Goal: Use online tool/utility: Utilize a website feature to perform a specific function

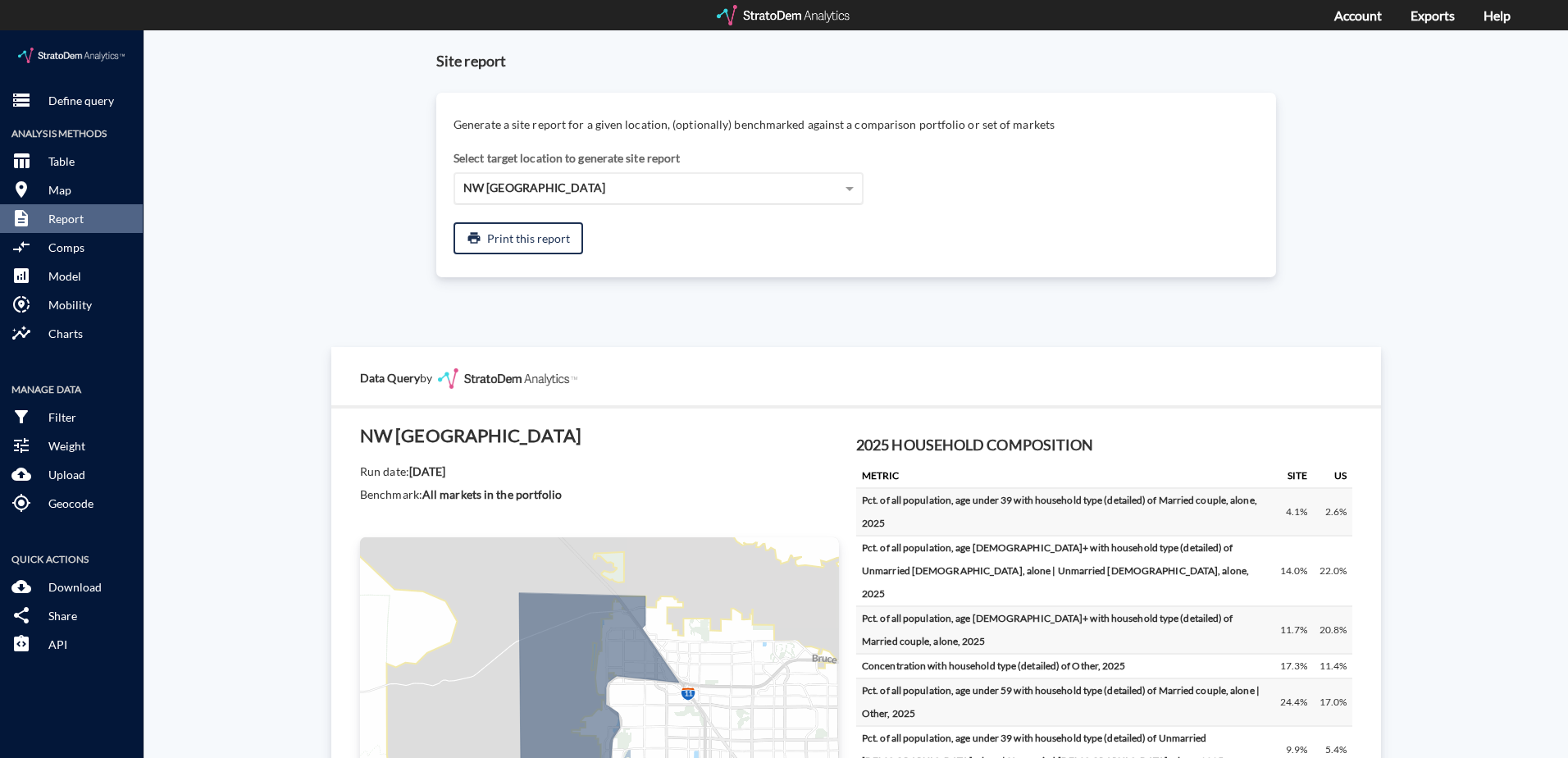
scroll to position [465, 0]
click div "NW [GEOGRAPHIC_DATA]"
click p "Define query"
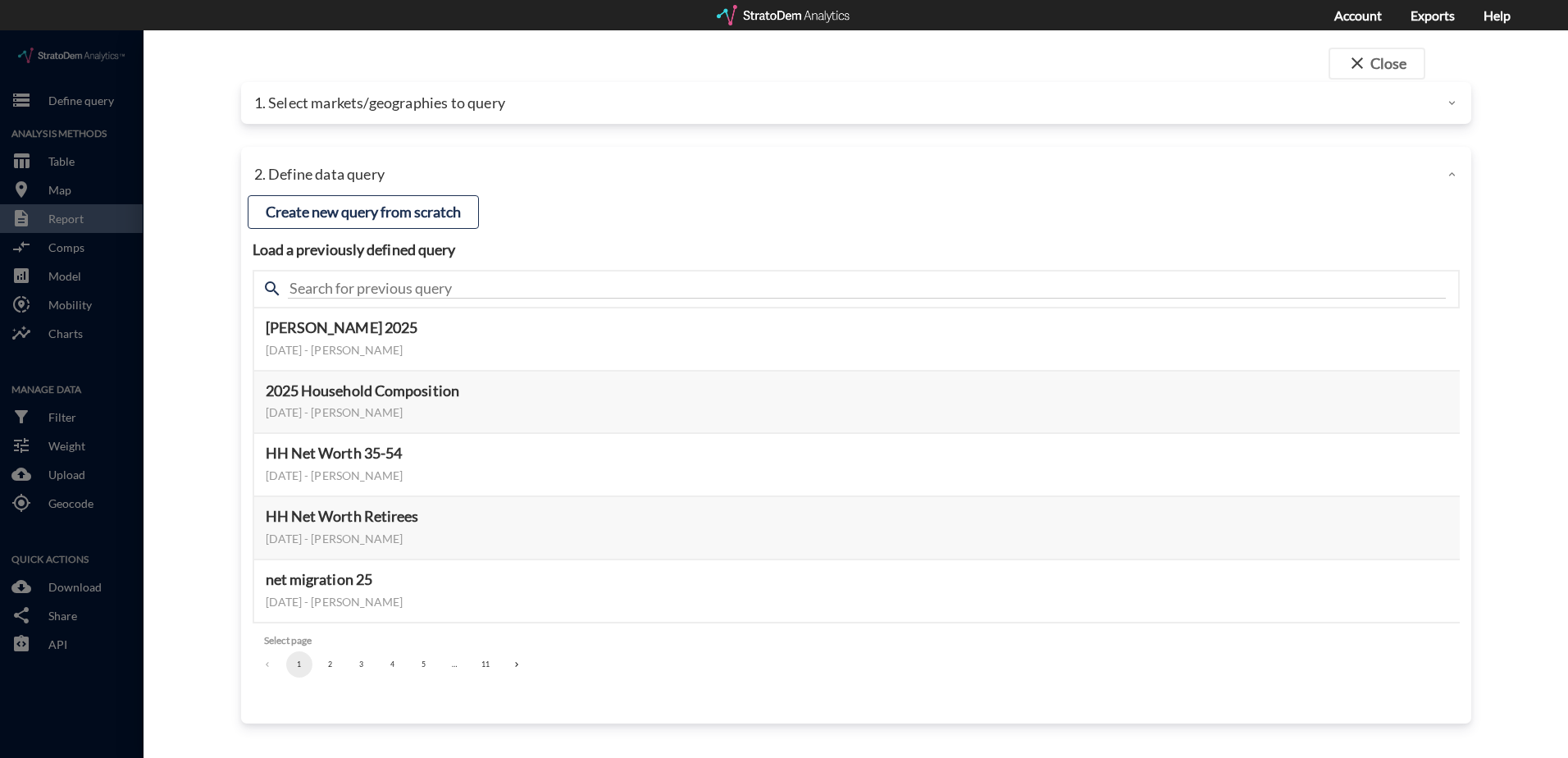
click p "1. Select markets/geographies to query"
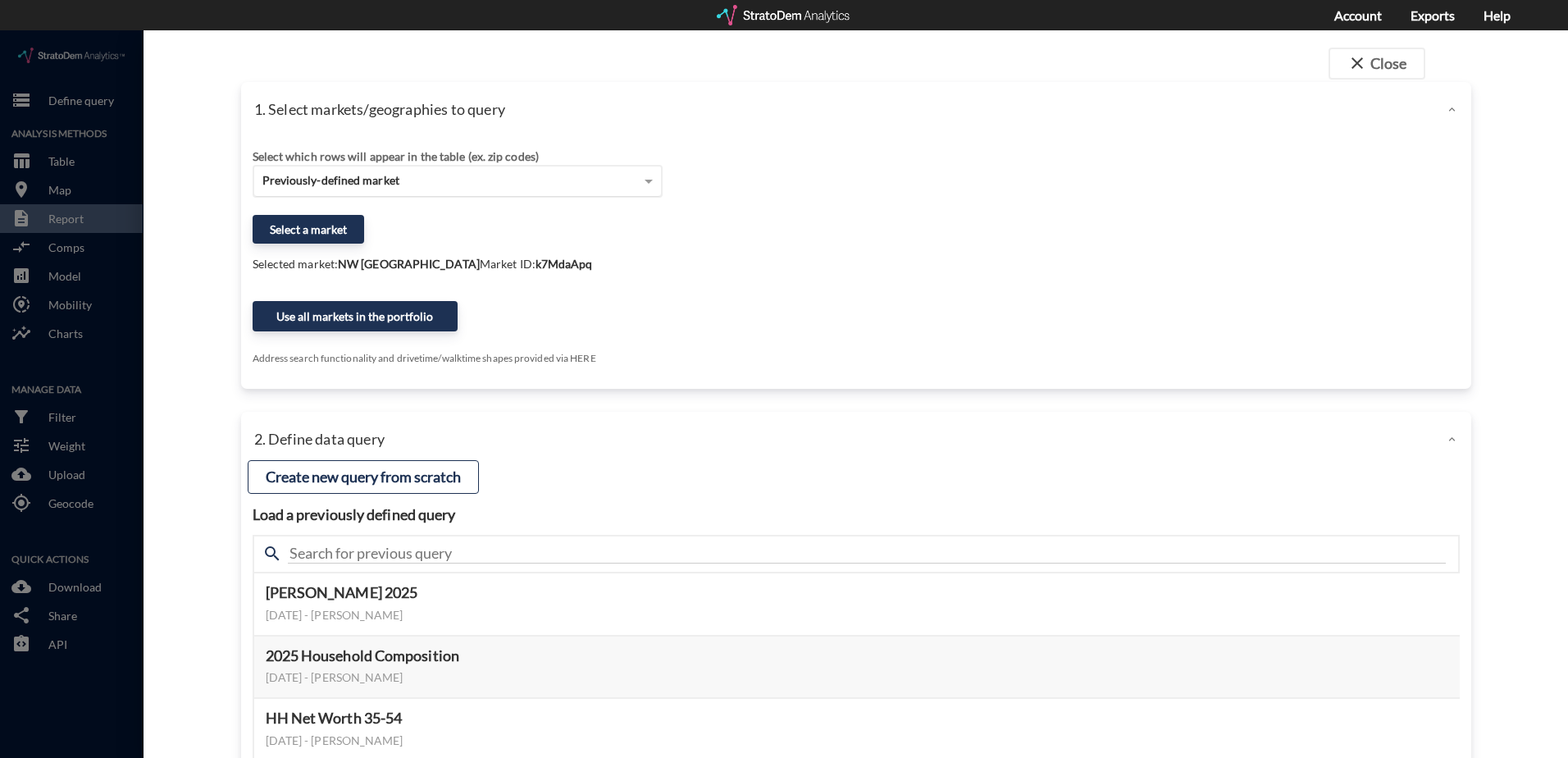
click div "Previously-defined market"
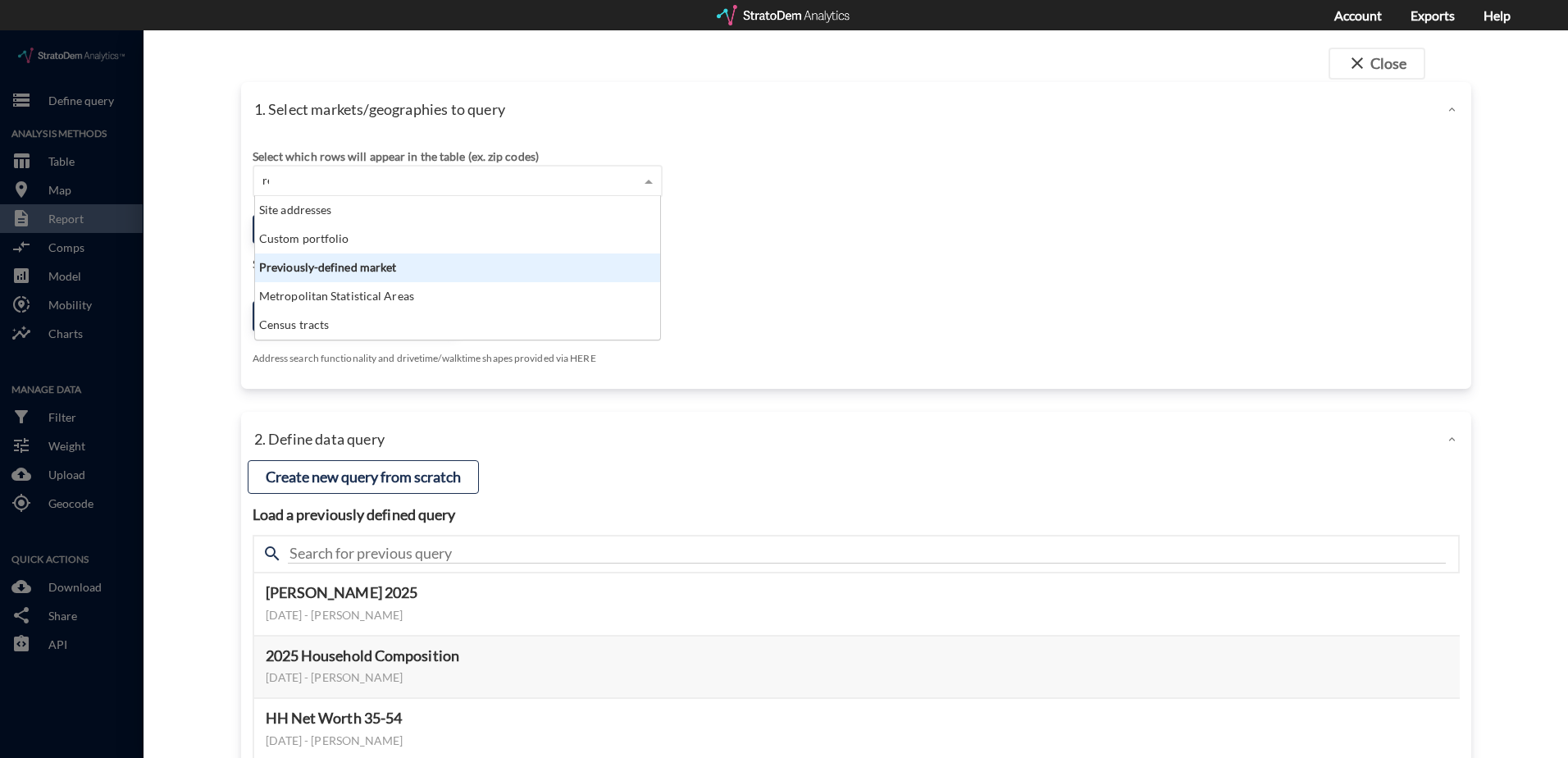
scroll to position [74, 395]
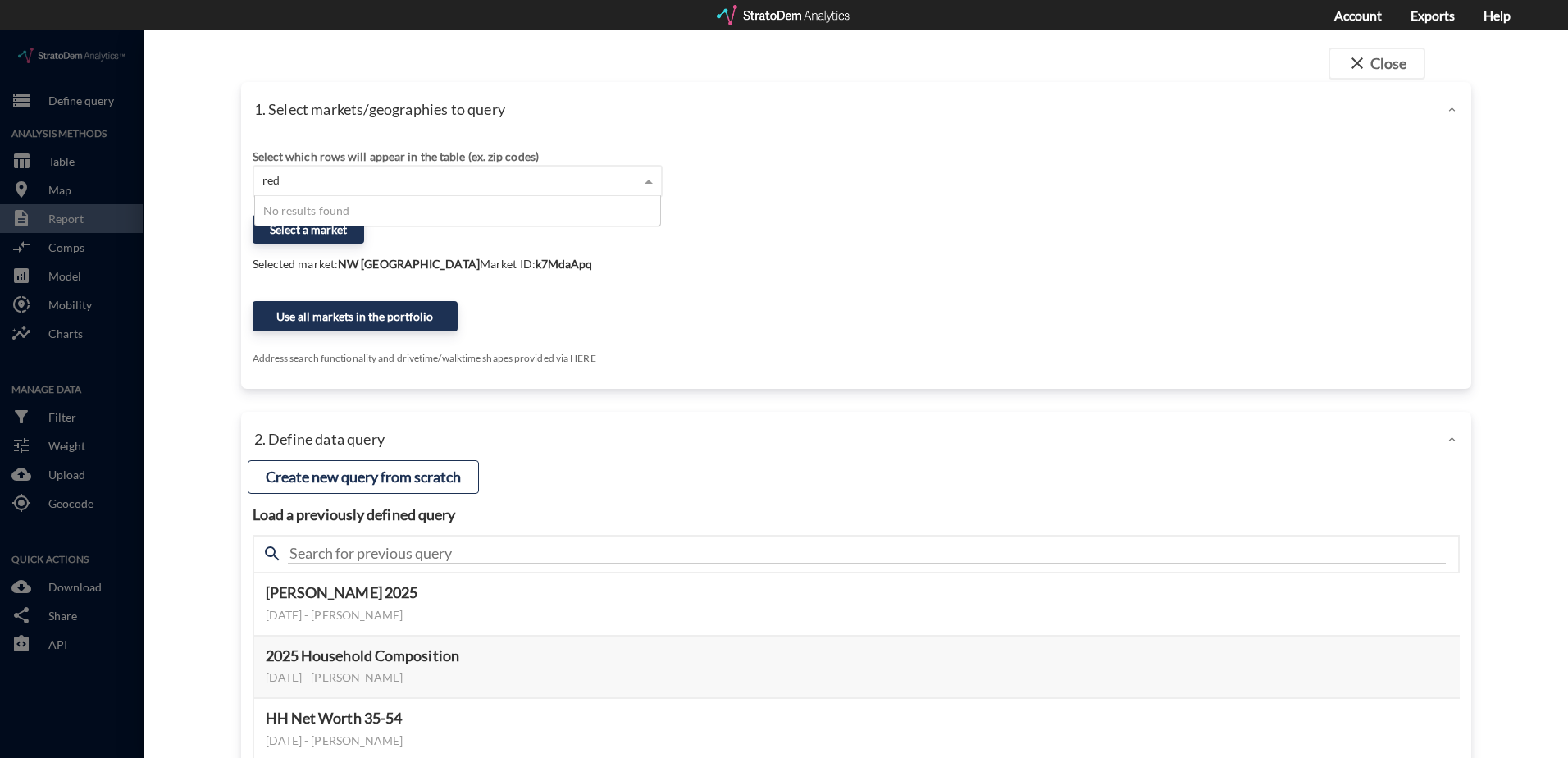
type input "re"
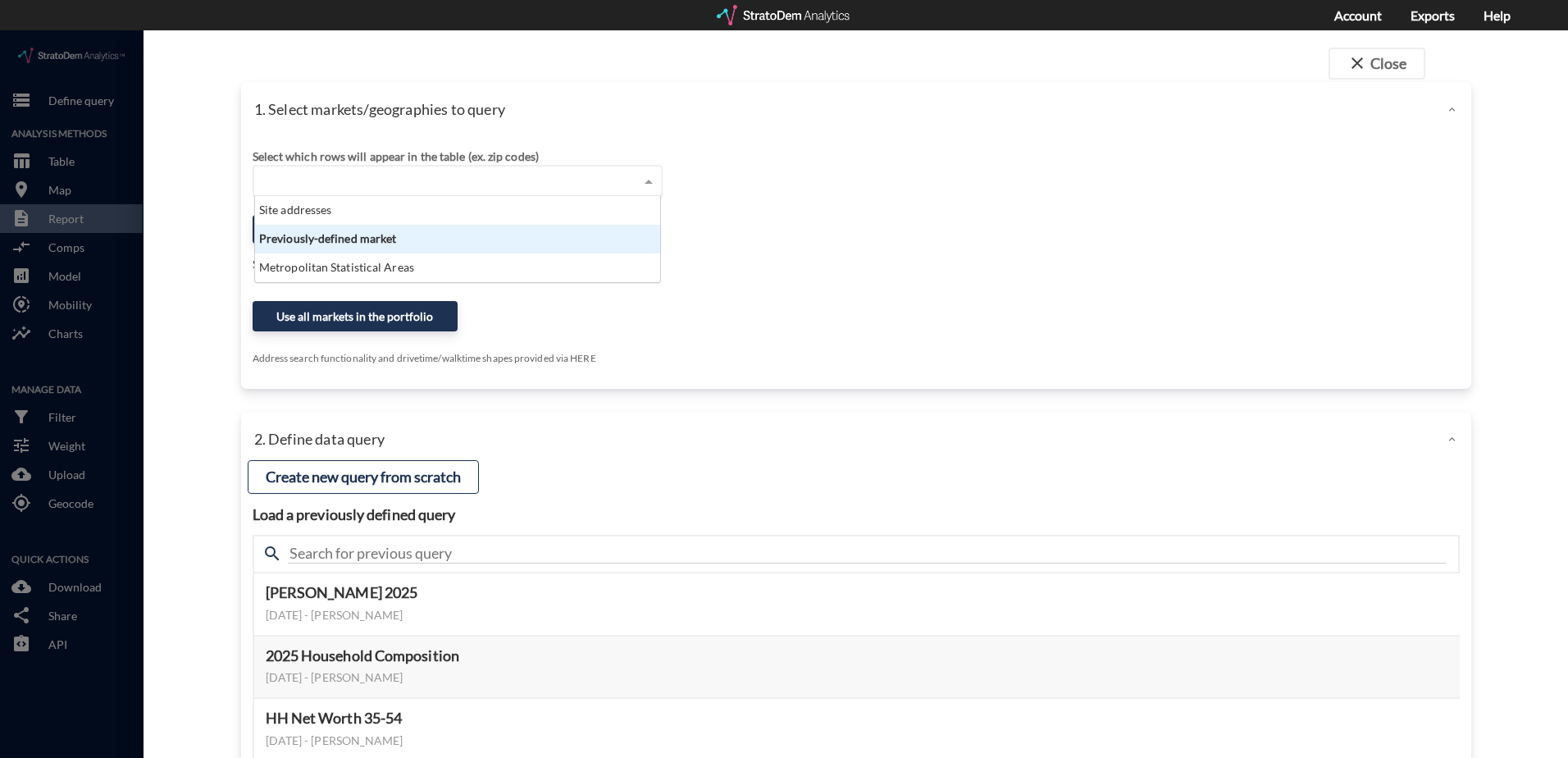
click p "1. Select markets/geographies to query"
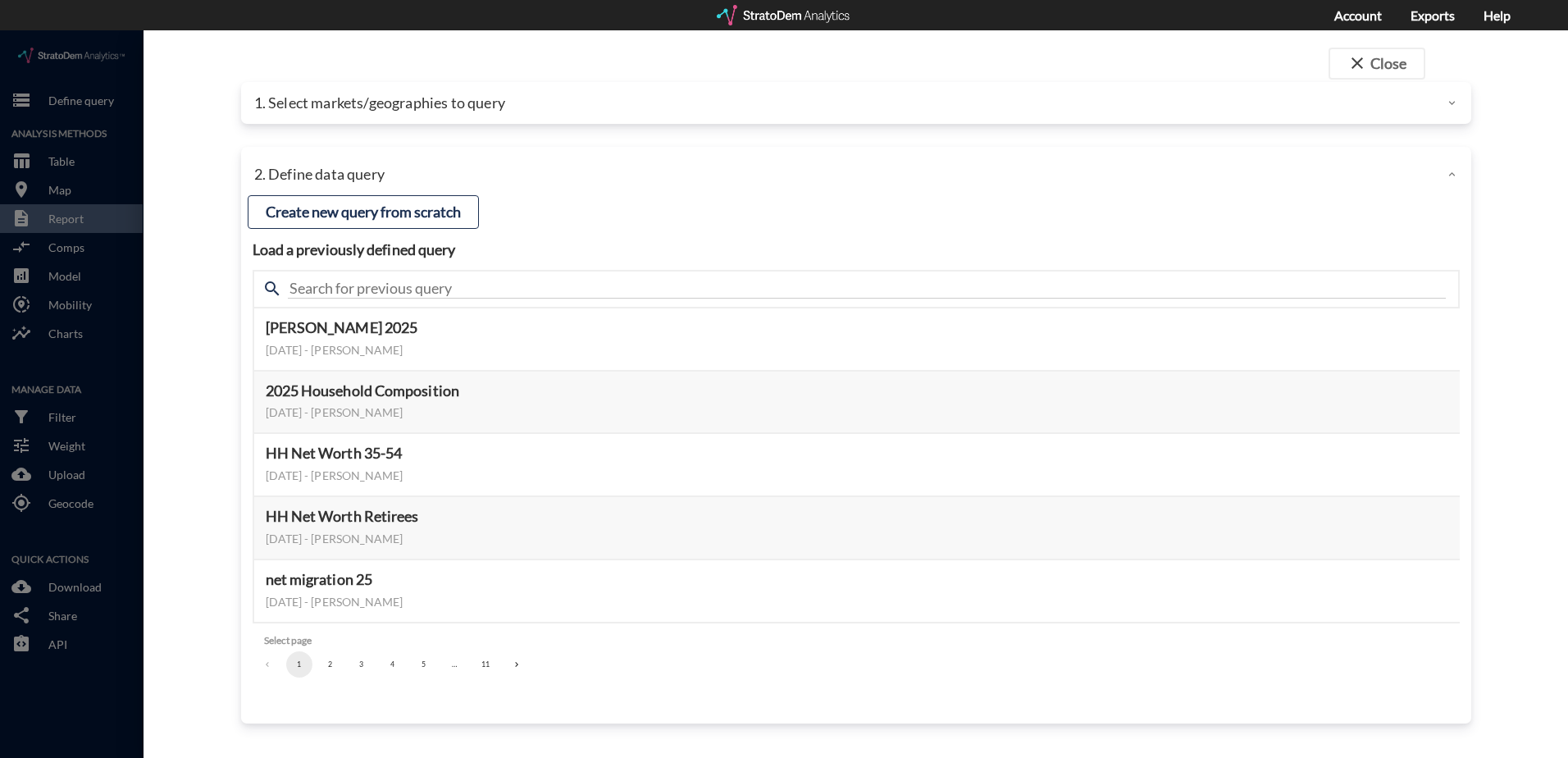
click p "1. Select markets/geographies to query"
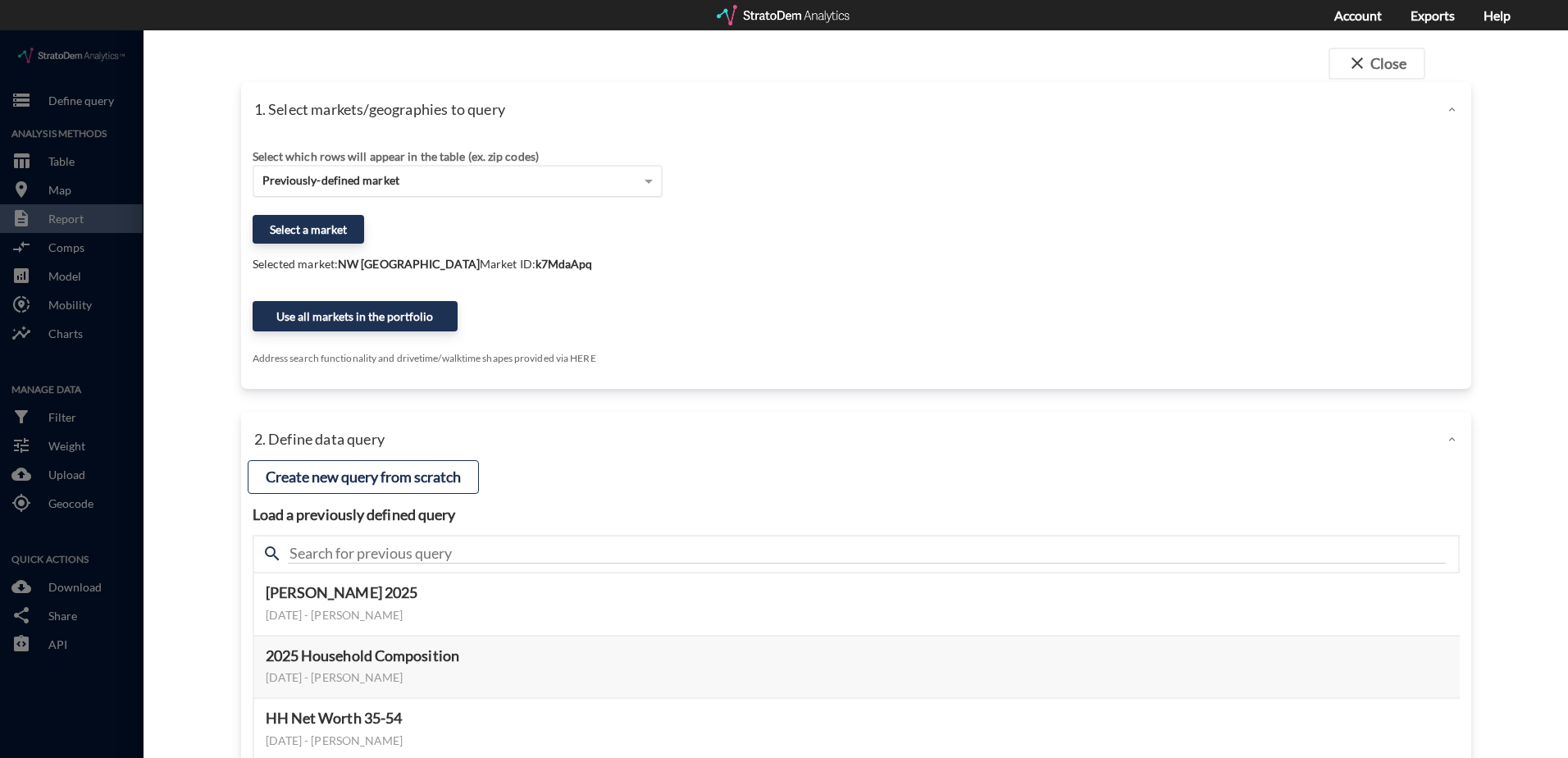
click p "1. Select markets/geographies to query"
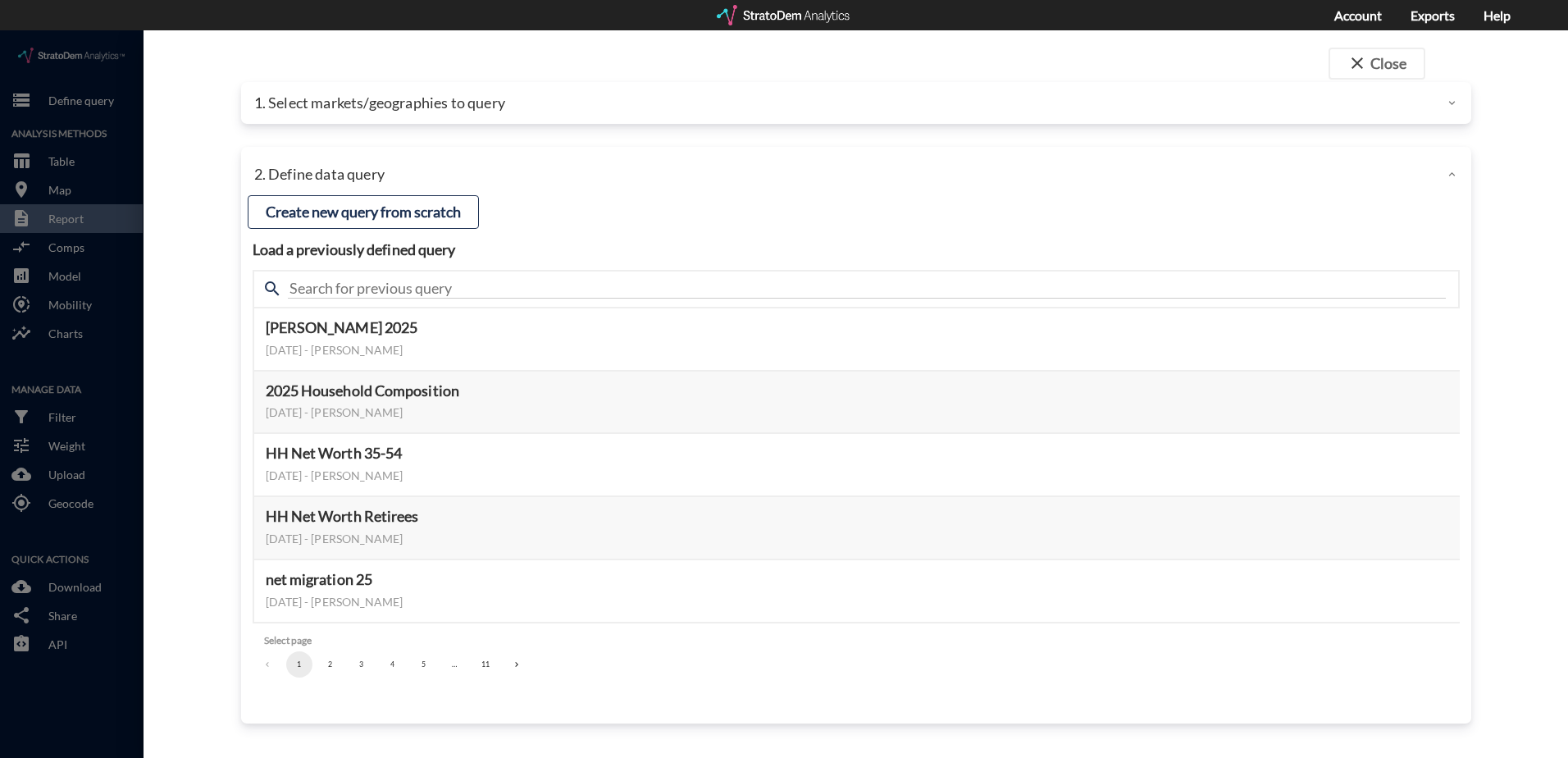
click p "1. Select markets/geographies to query"
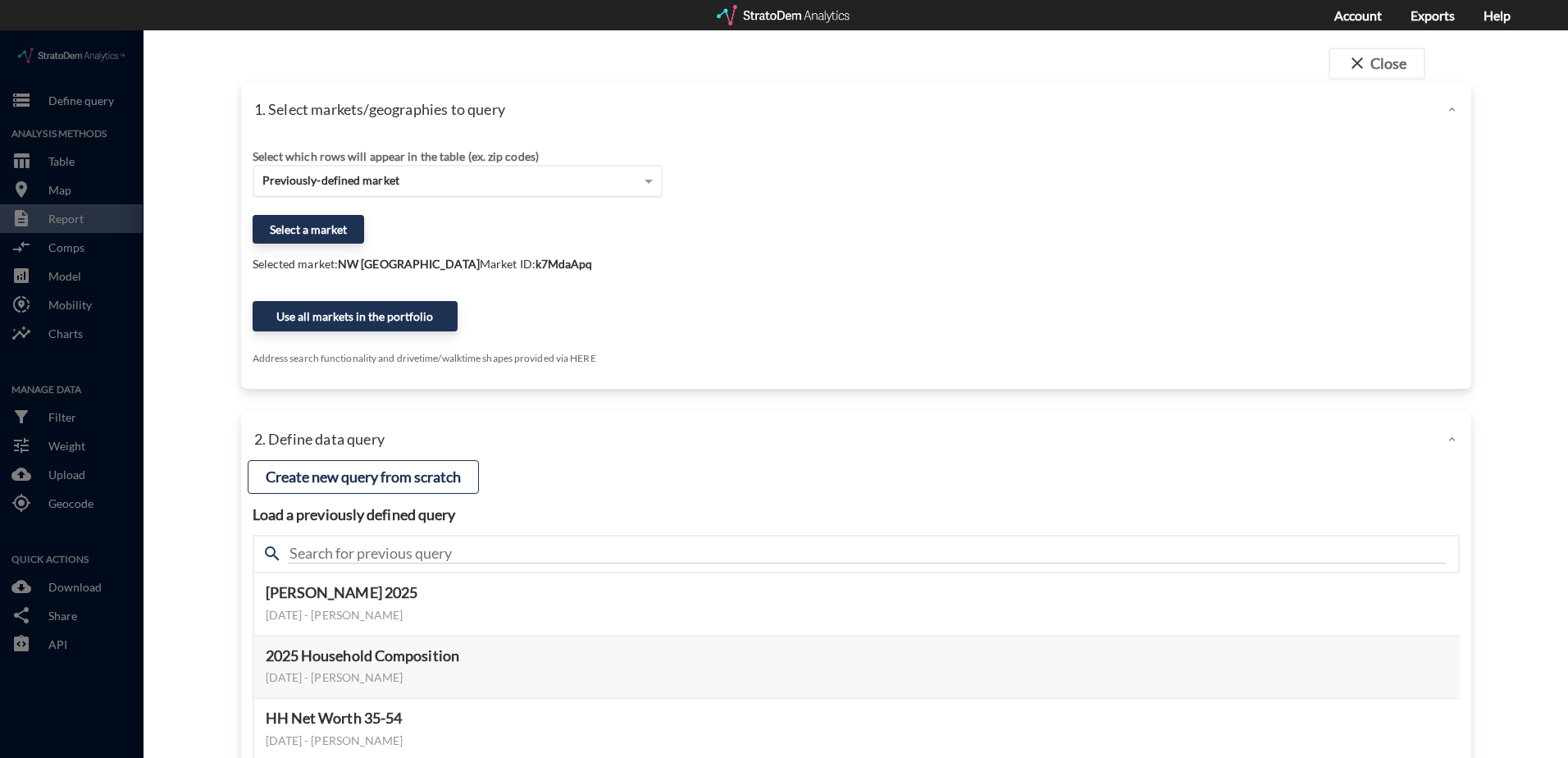
click span "Previously-defined market"
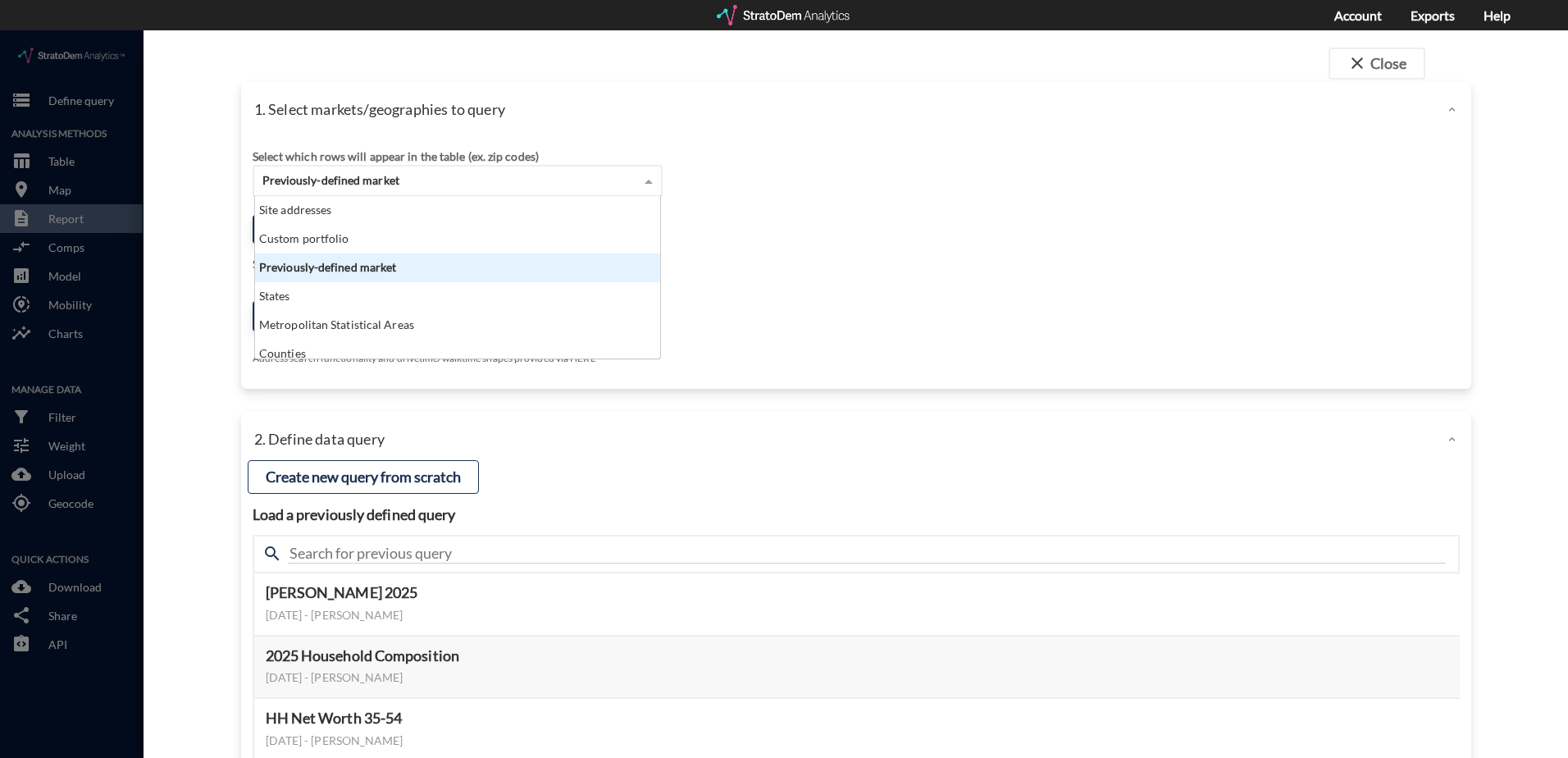
scroll to position [150, 395]
click div "Previously-defined market"
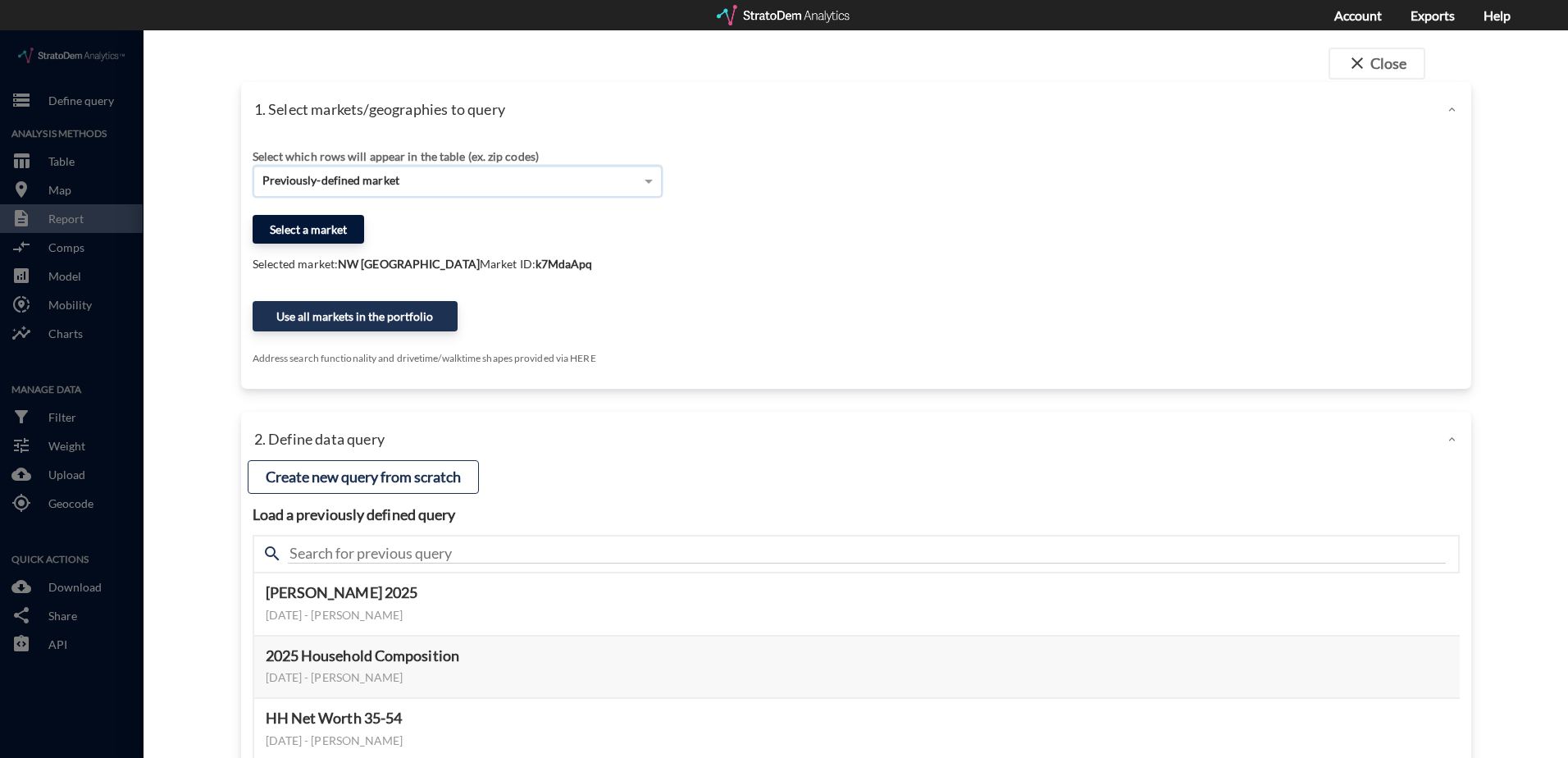
click button "Select a market"
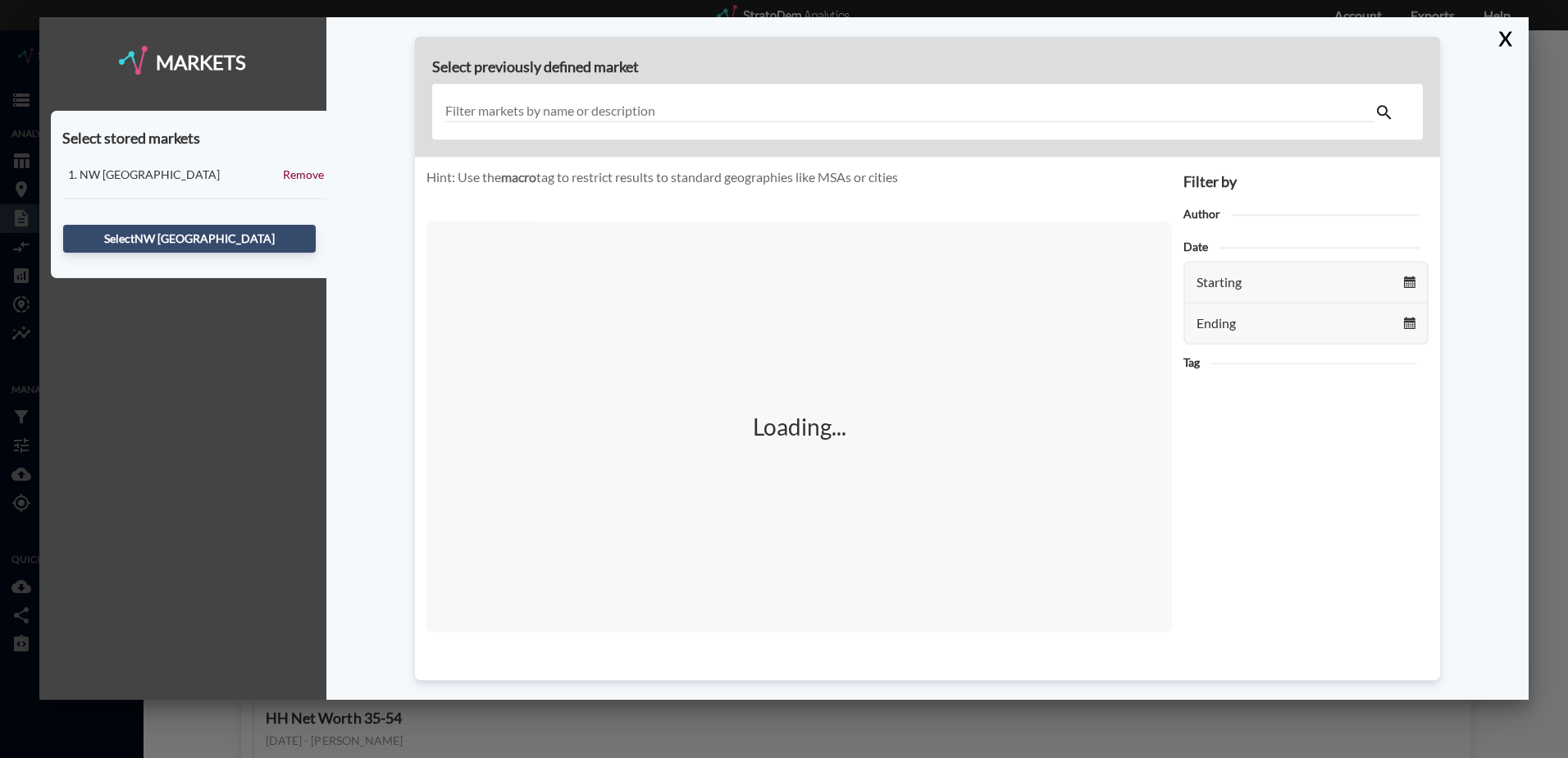
click at [720, 114] on input "text" at bounding box center [909, 112] width 931 height 22
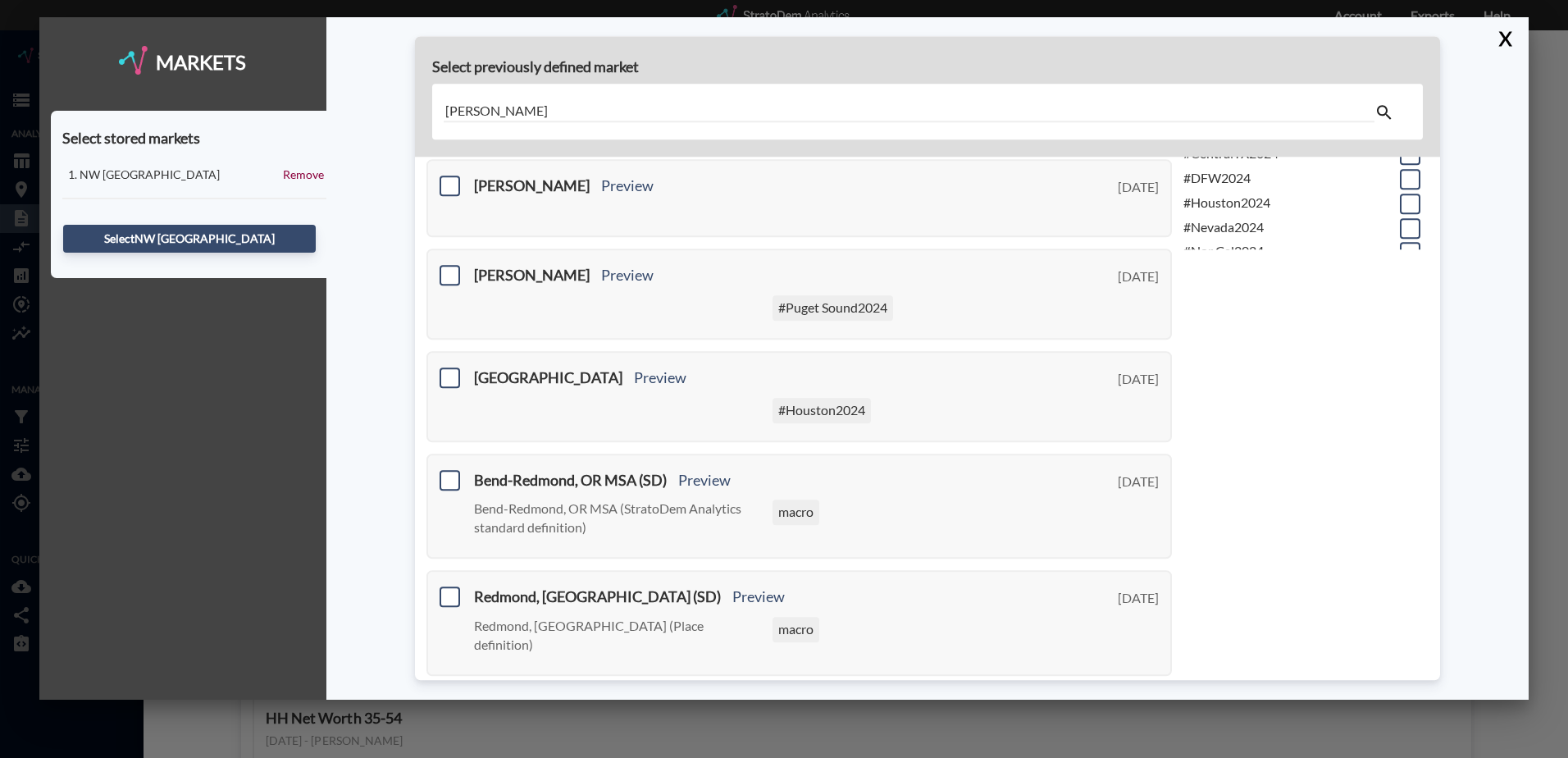
scroll to position [410, 0]
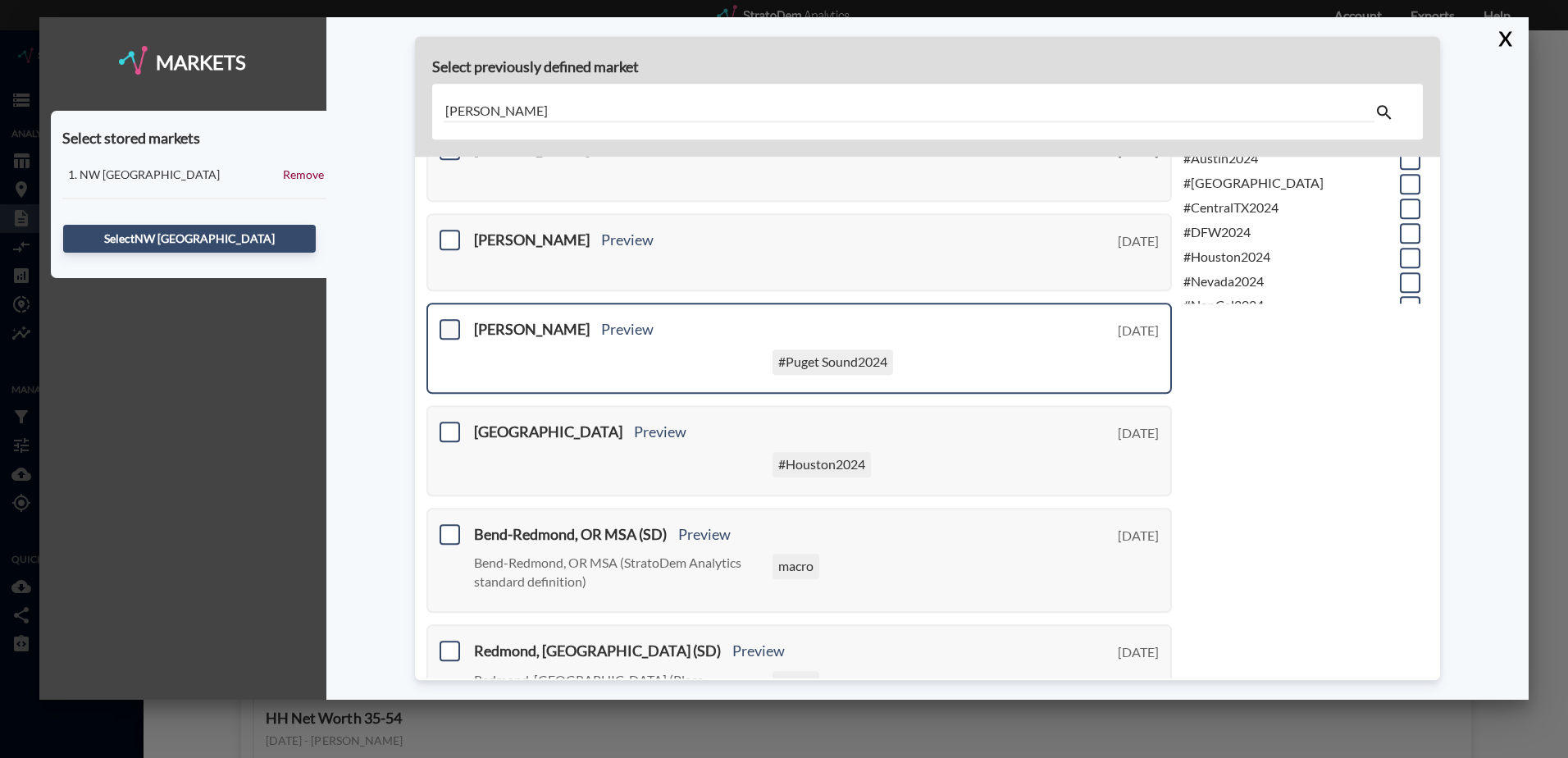
type input "[PERSON_NAME]"
click at [451, 331] on span at bounding box center [449, 330] width 21 height 21
click at [448, 323] on input "checkbox" at bounding box center [448, 323] width 0 height 0
click at [164, 236] on button "Select [PERSON_NAME]" at bounding box center [189, 239] width 253 height 28
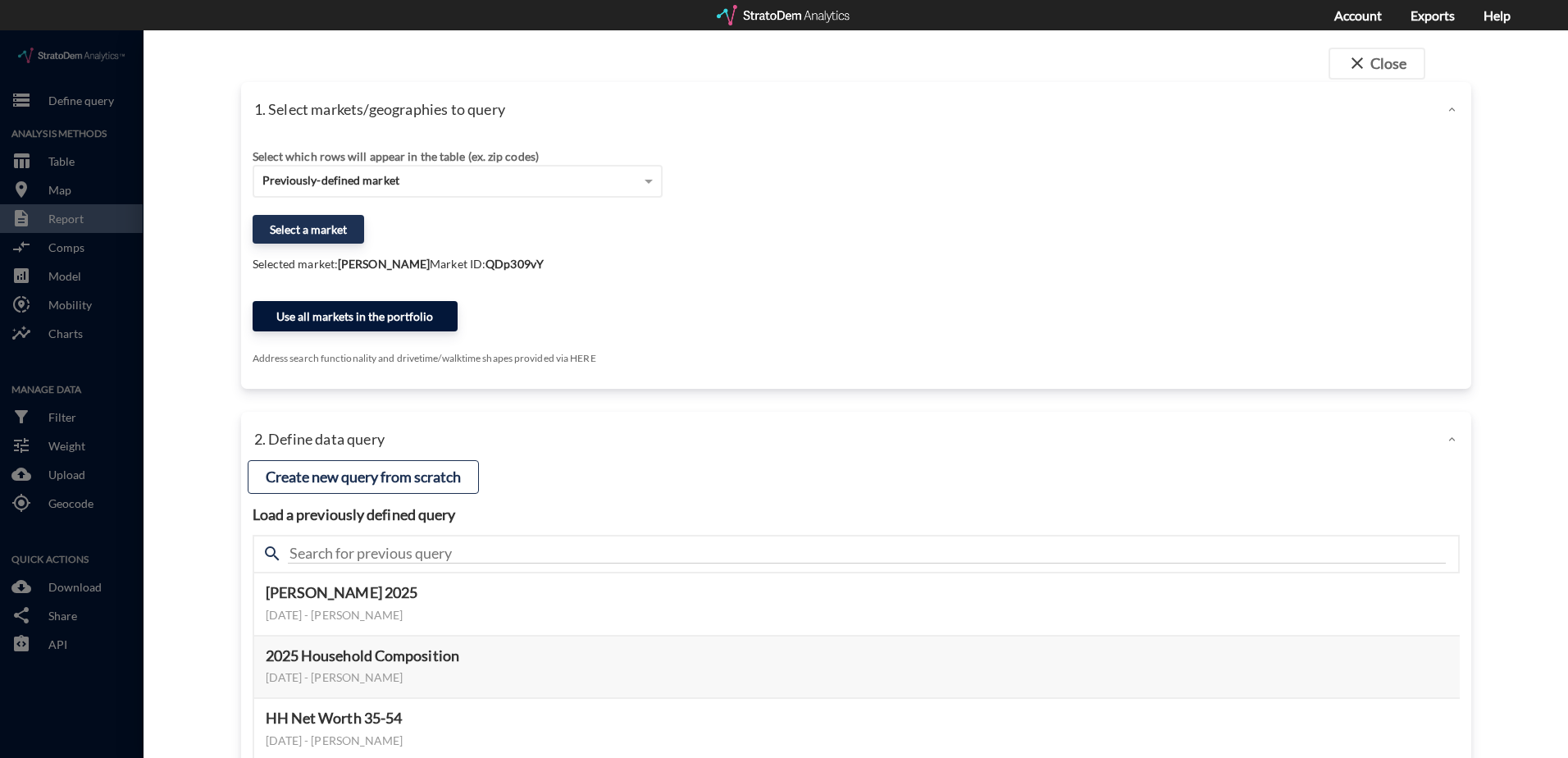
click button "Use all markets in the portfolio"
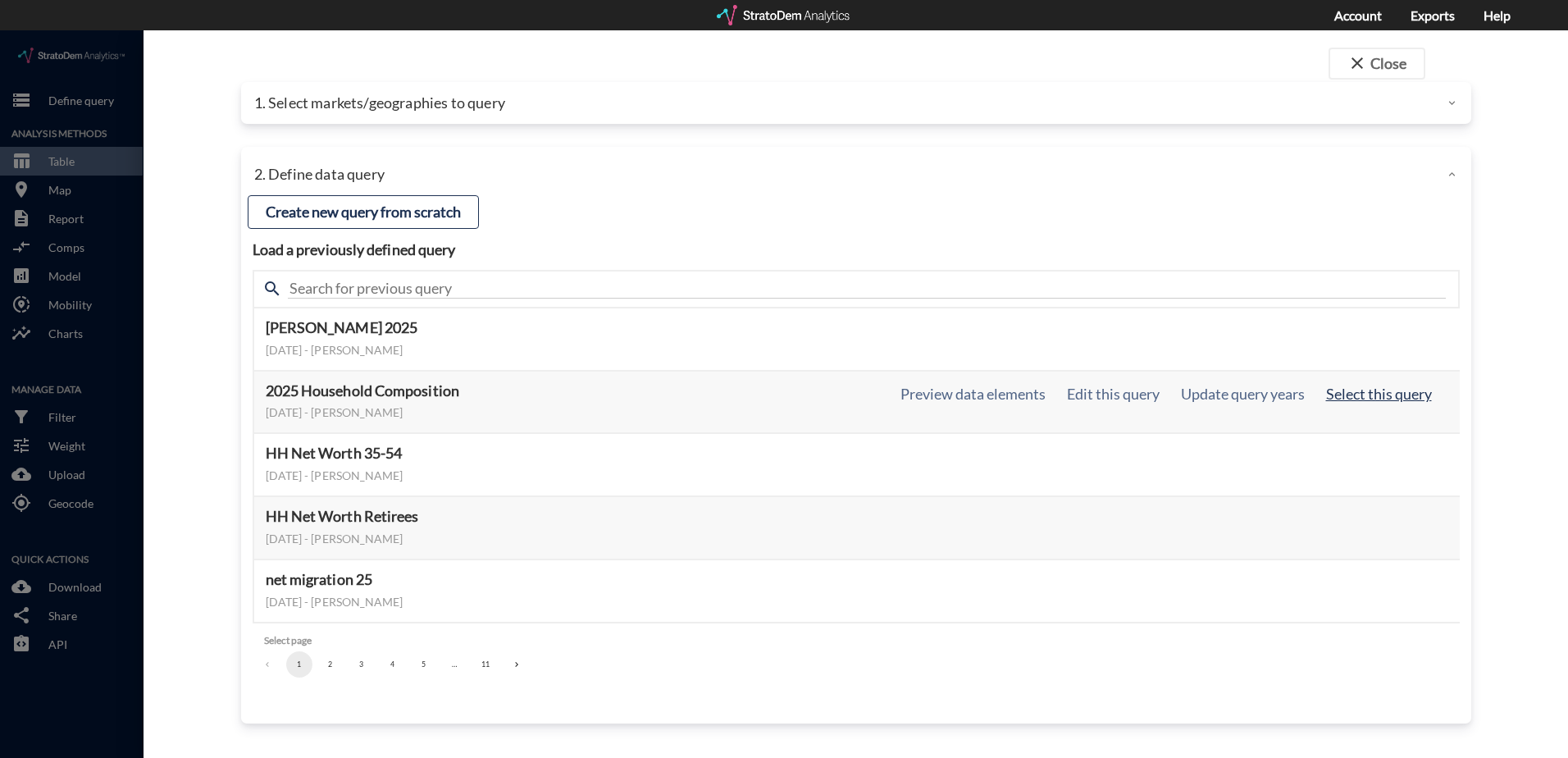
click button "Select this query"
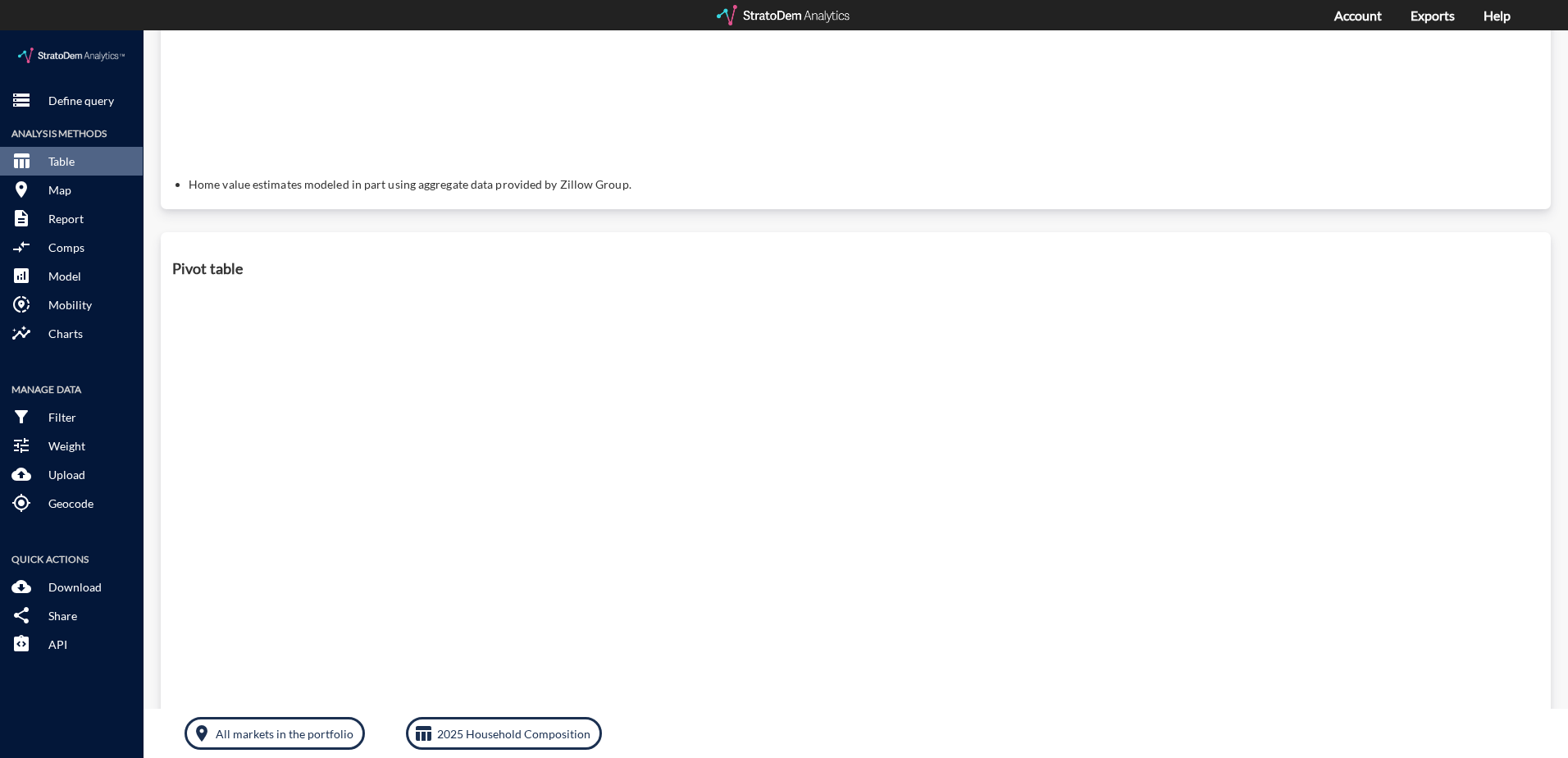
scroll to position [641, 0]
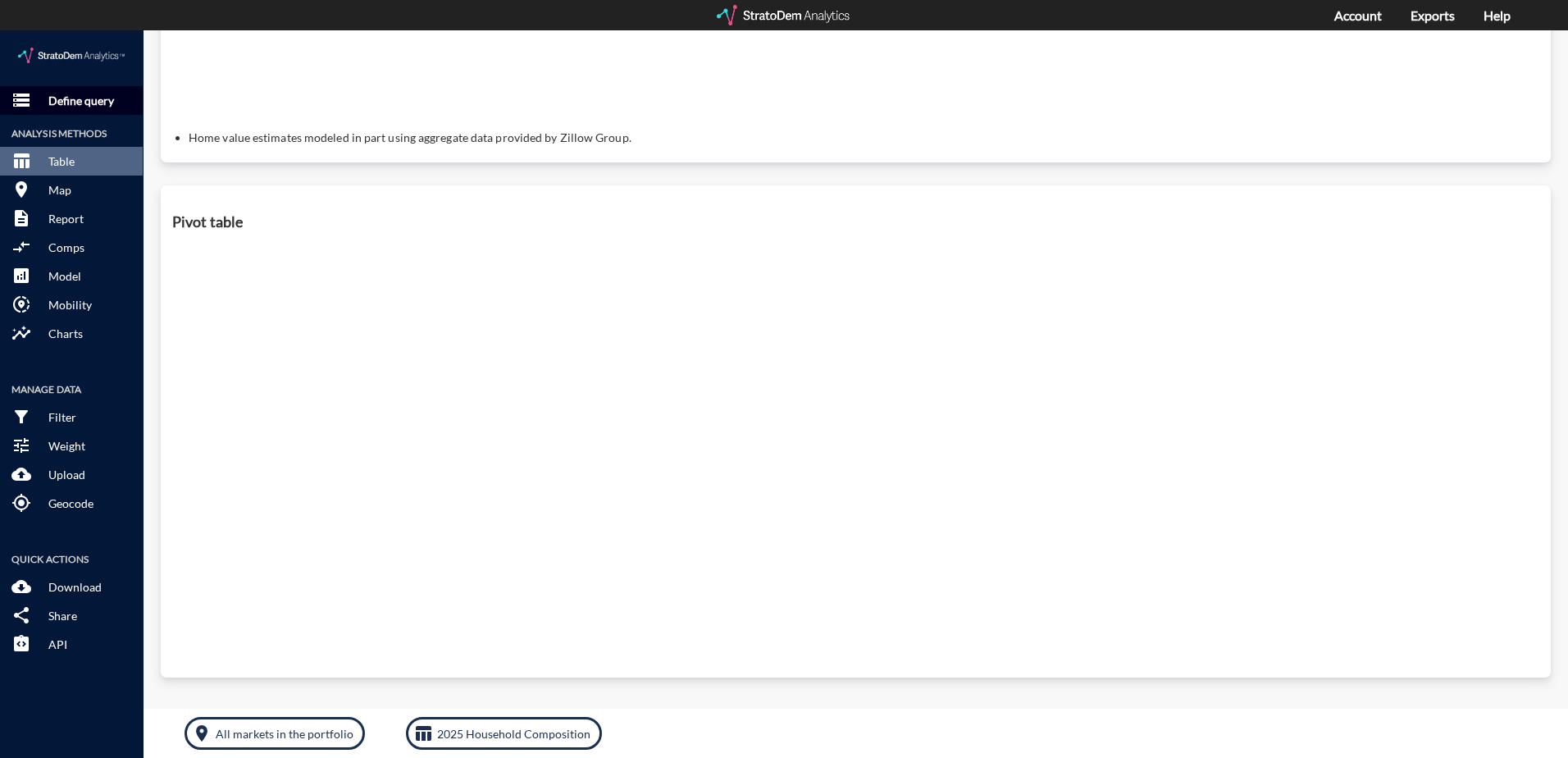
click p "Define query"
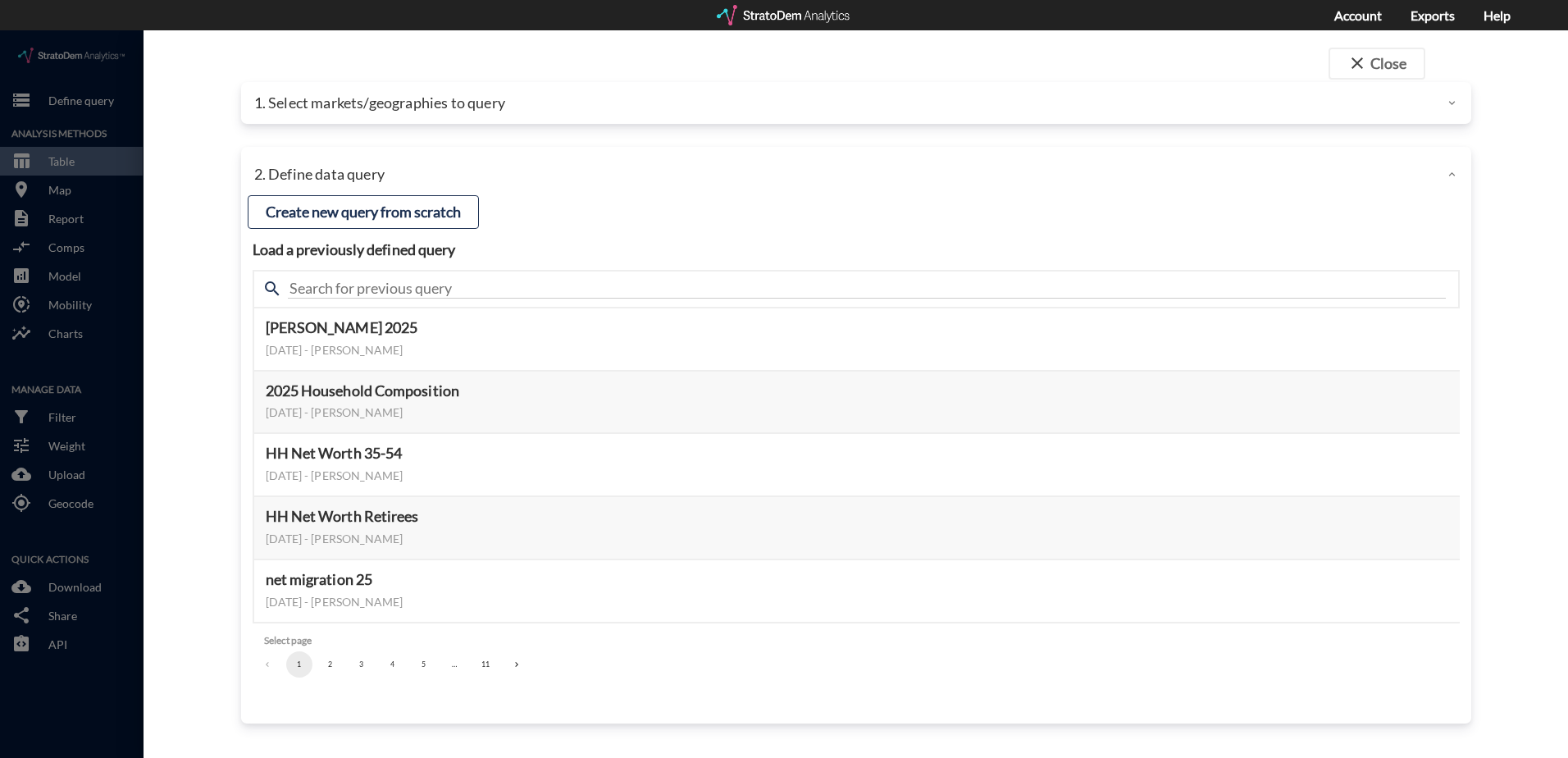
click p "1. Select markets/geographies to query"
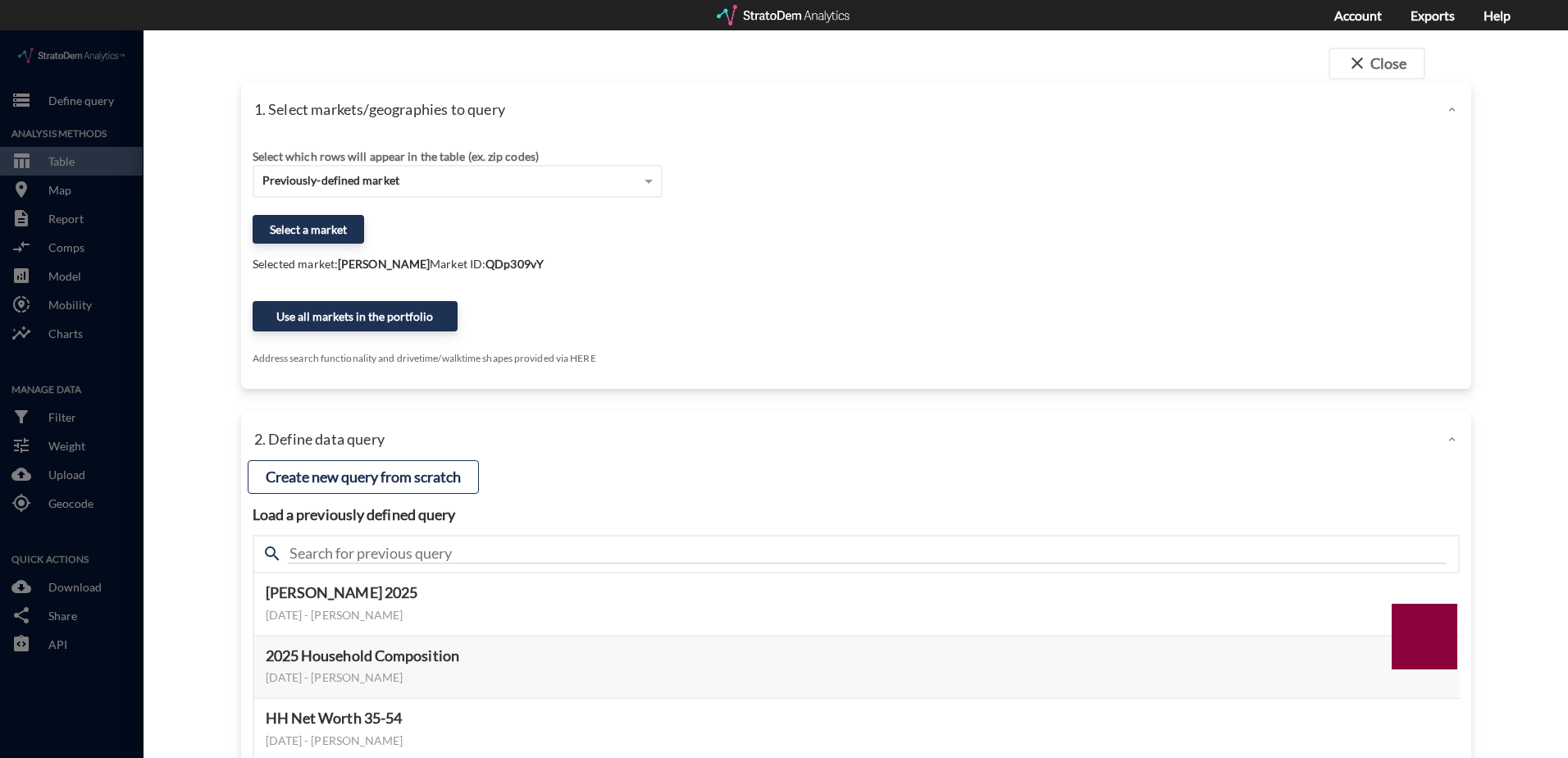
scroll to position [412, 0]
click div "Previously-defined market"
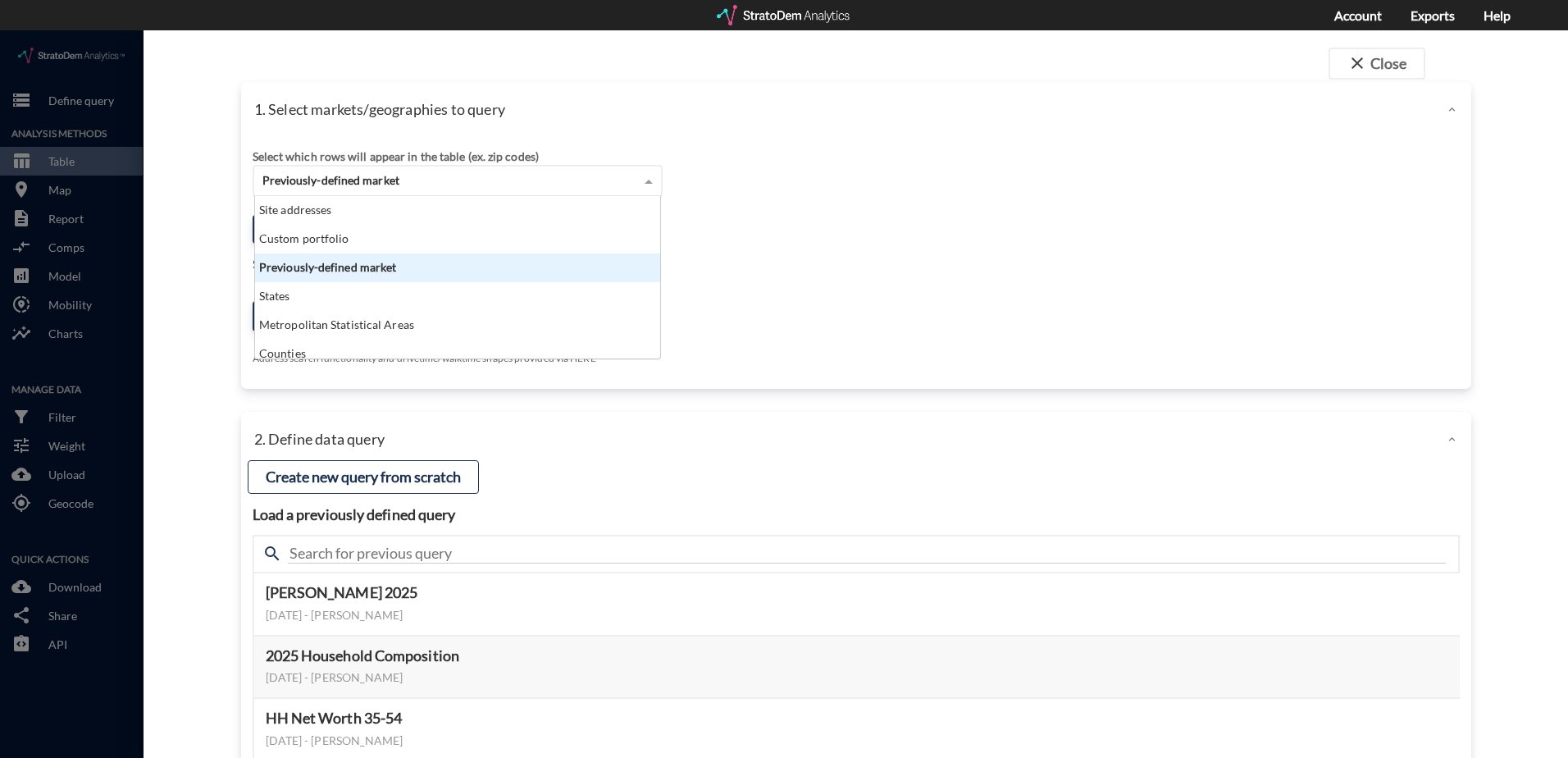
scroll to position [150, 395]
click div "Previously-defined market"
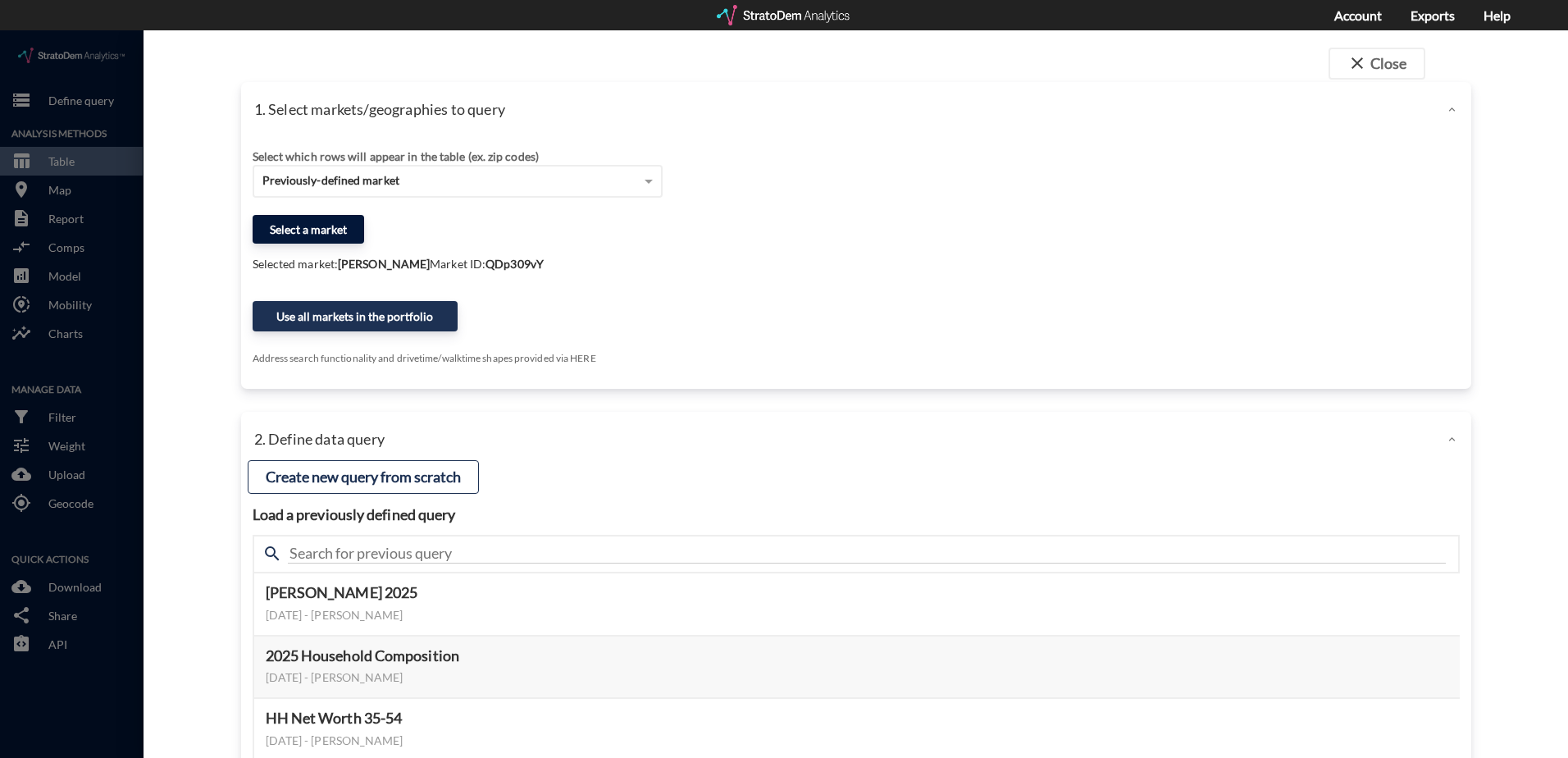
click button "Select a market"
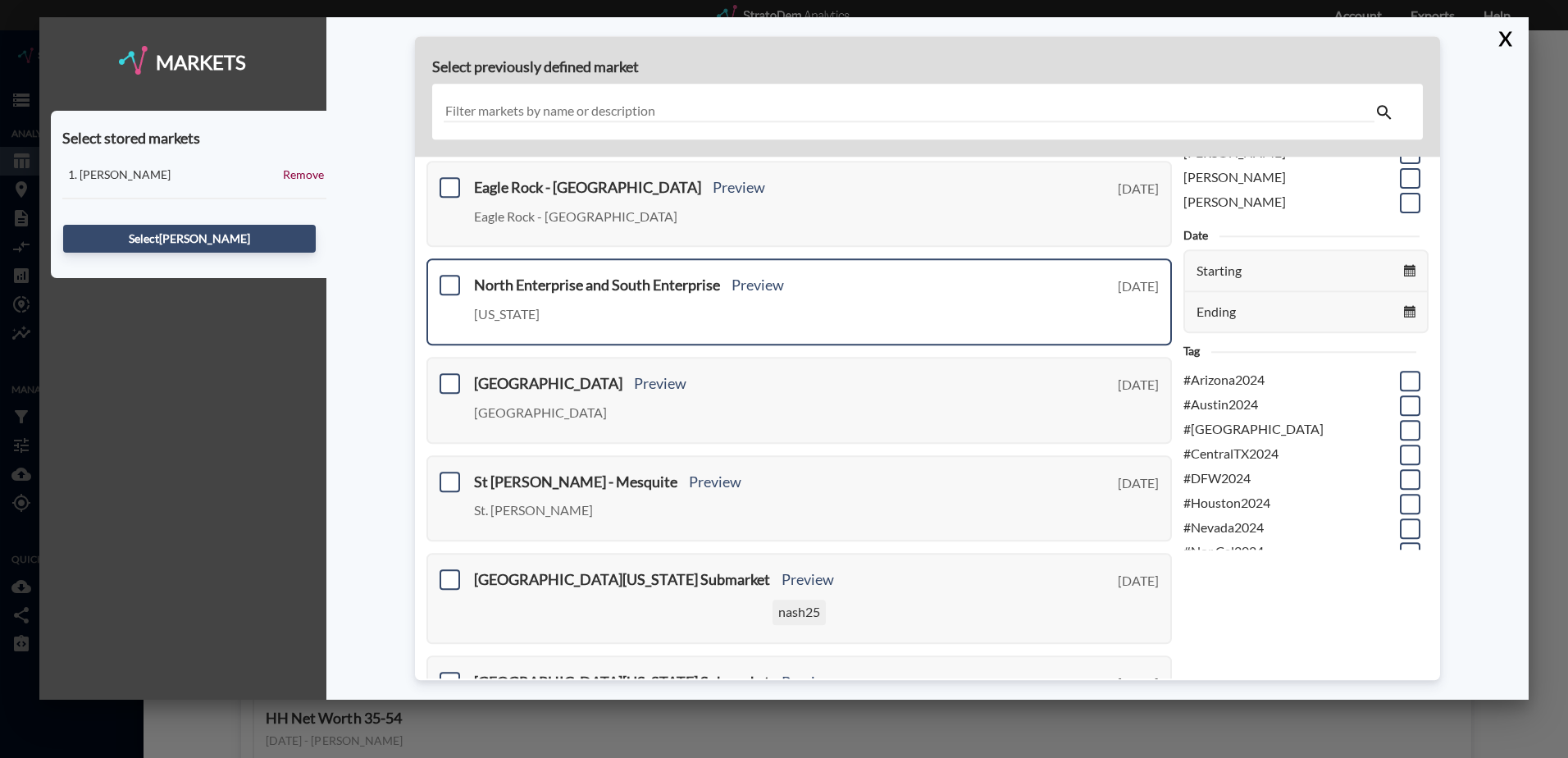
scroll to position [0, 0]
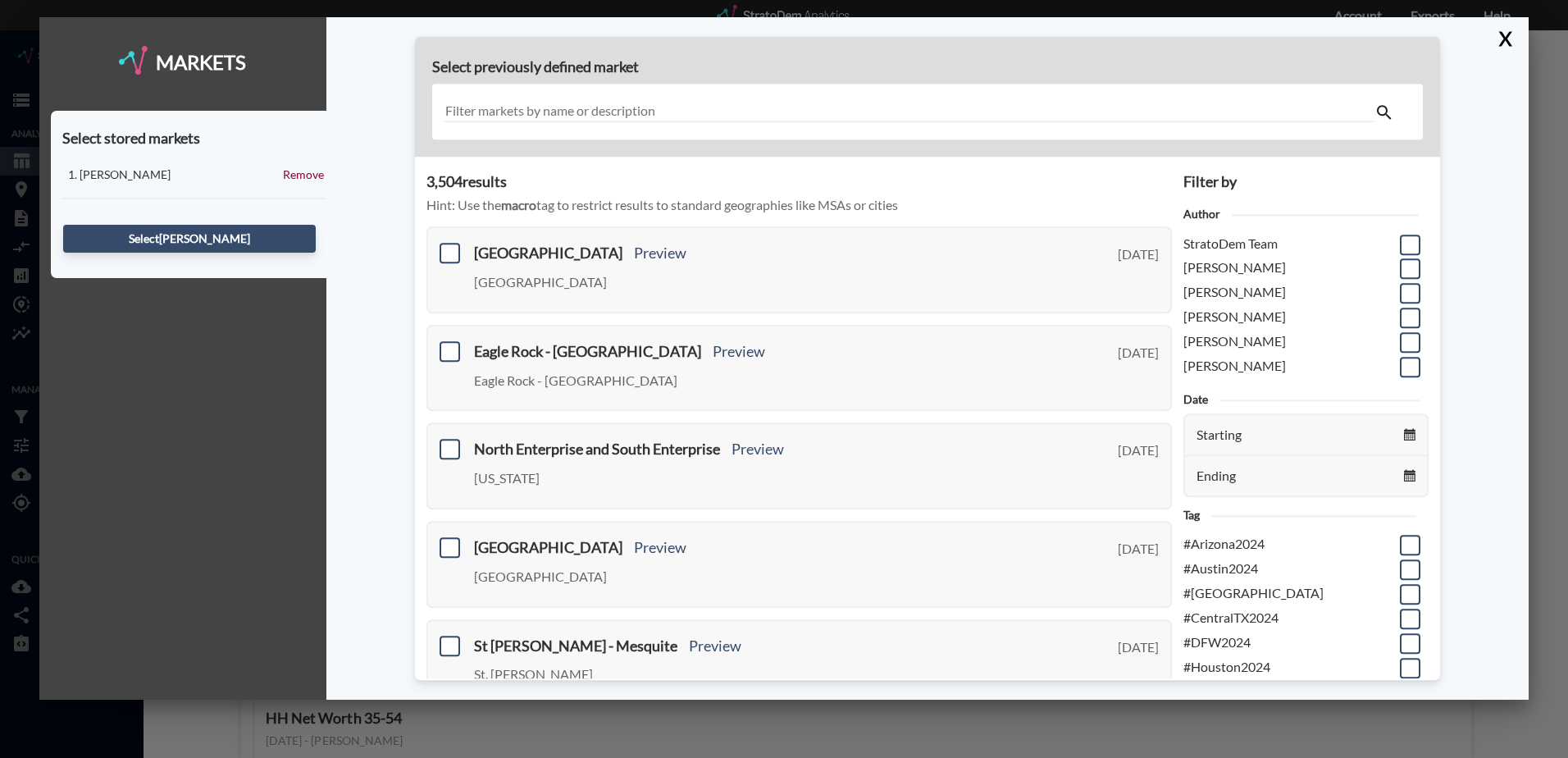
click at [687, 108] on input "text" at bounding box center [909, 112] width 931 height 22
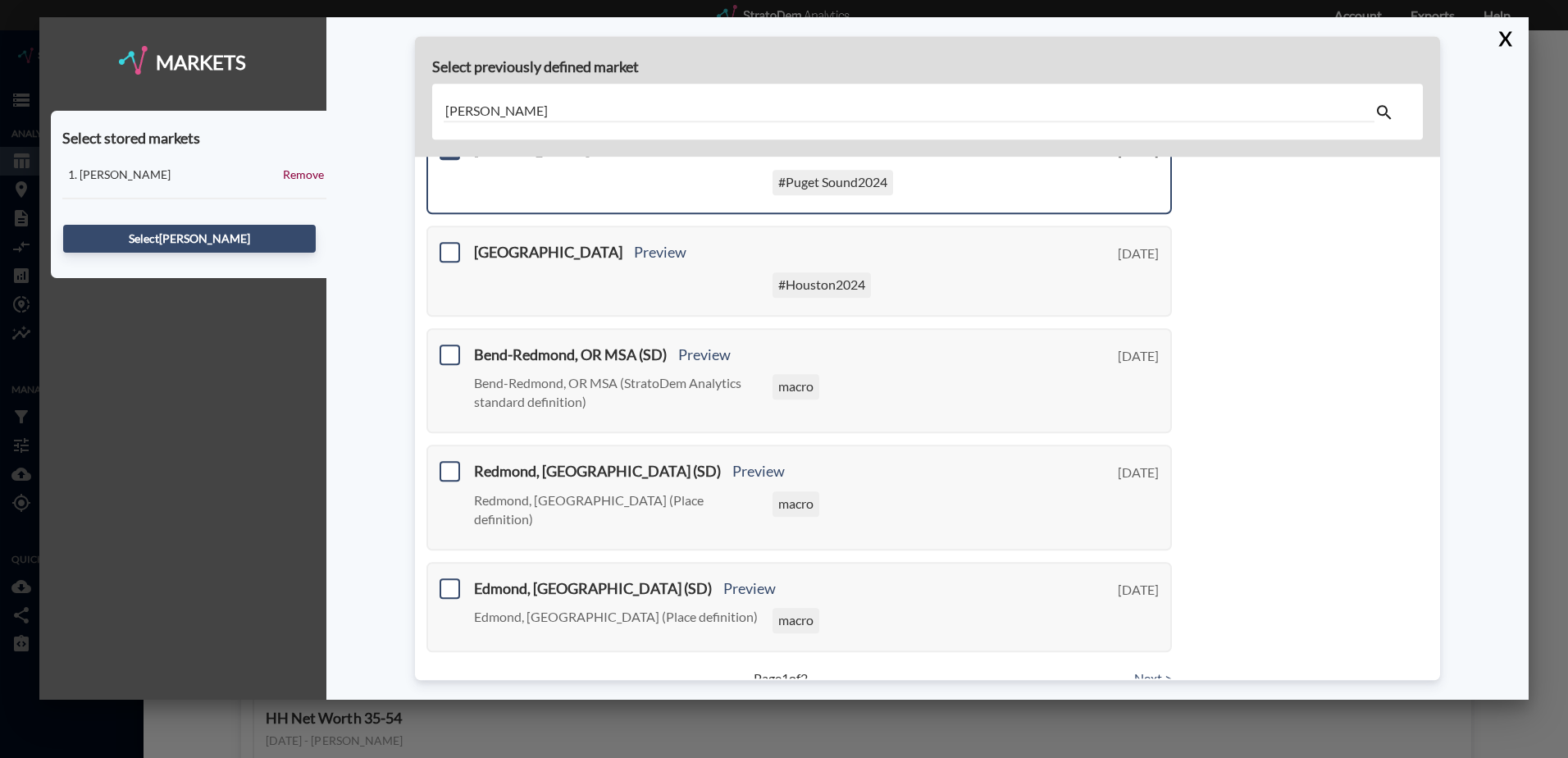
scroll to position [603, 0]
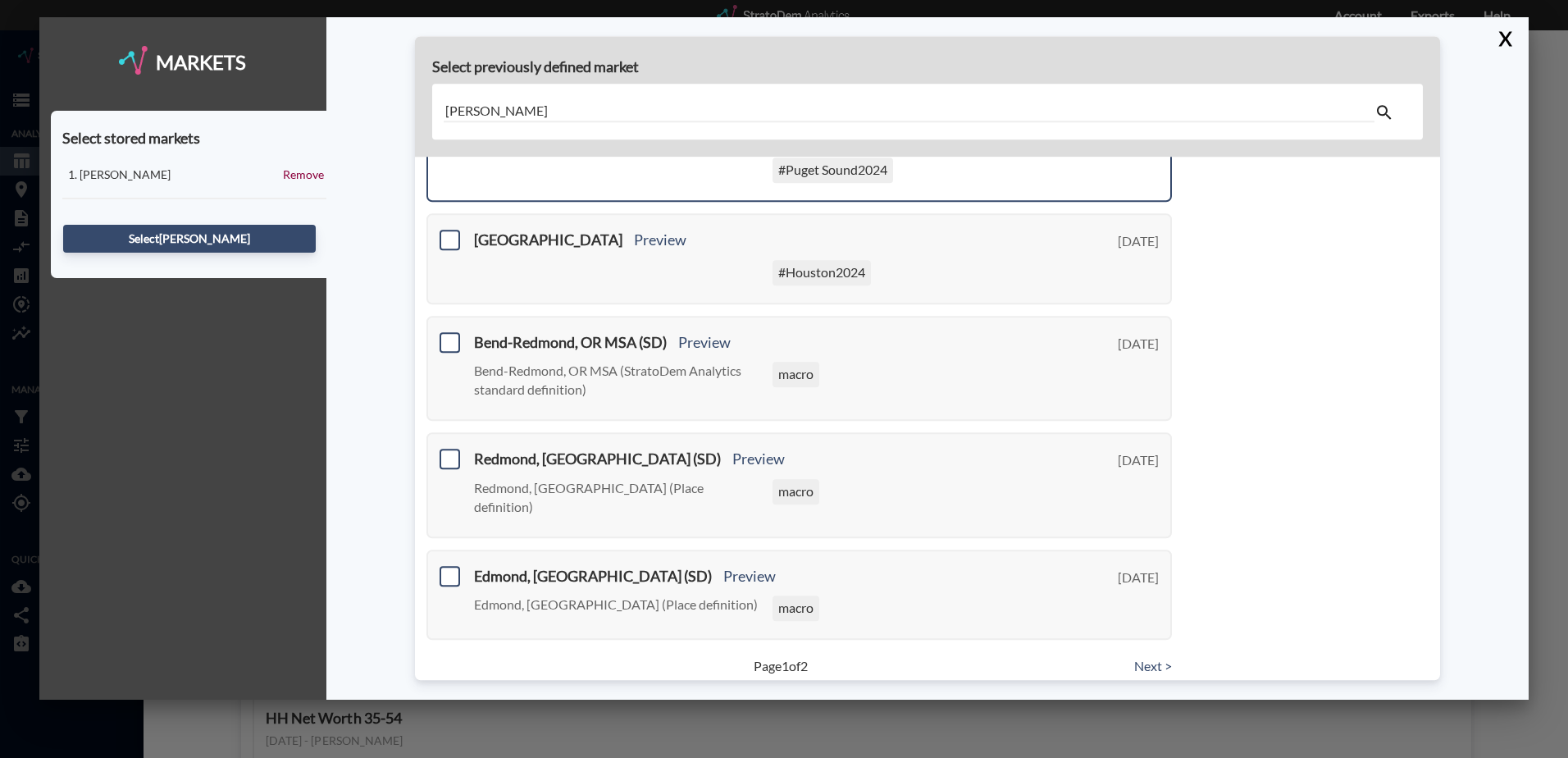
type input "[PERSON_NAME]"
click at [1143, 657] on link "Next >" at bounding box center [1153, 666] width 38 height 19
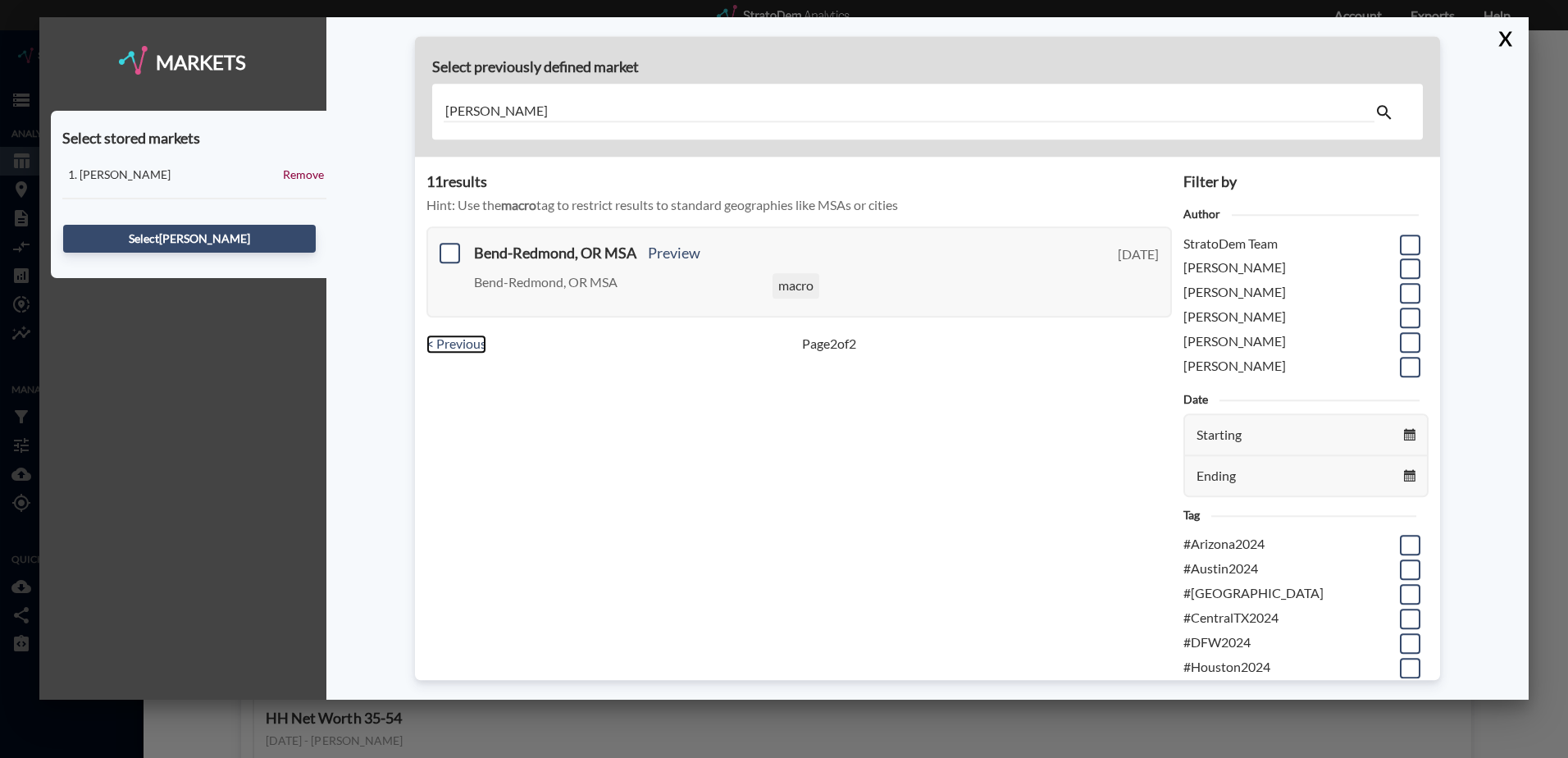
click at [468, 346] on link "< Previous" at bounding box center [456, 344] width 59 height 19
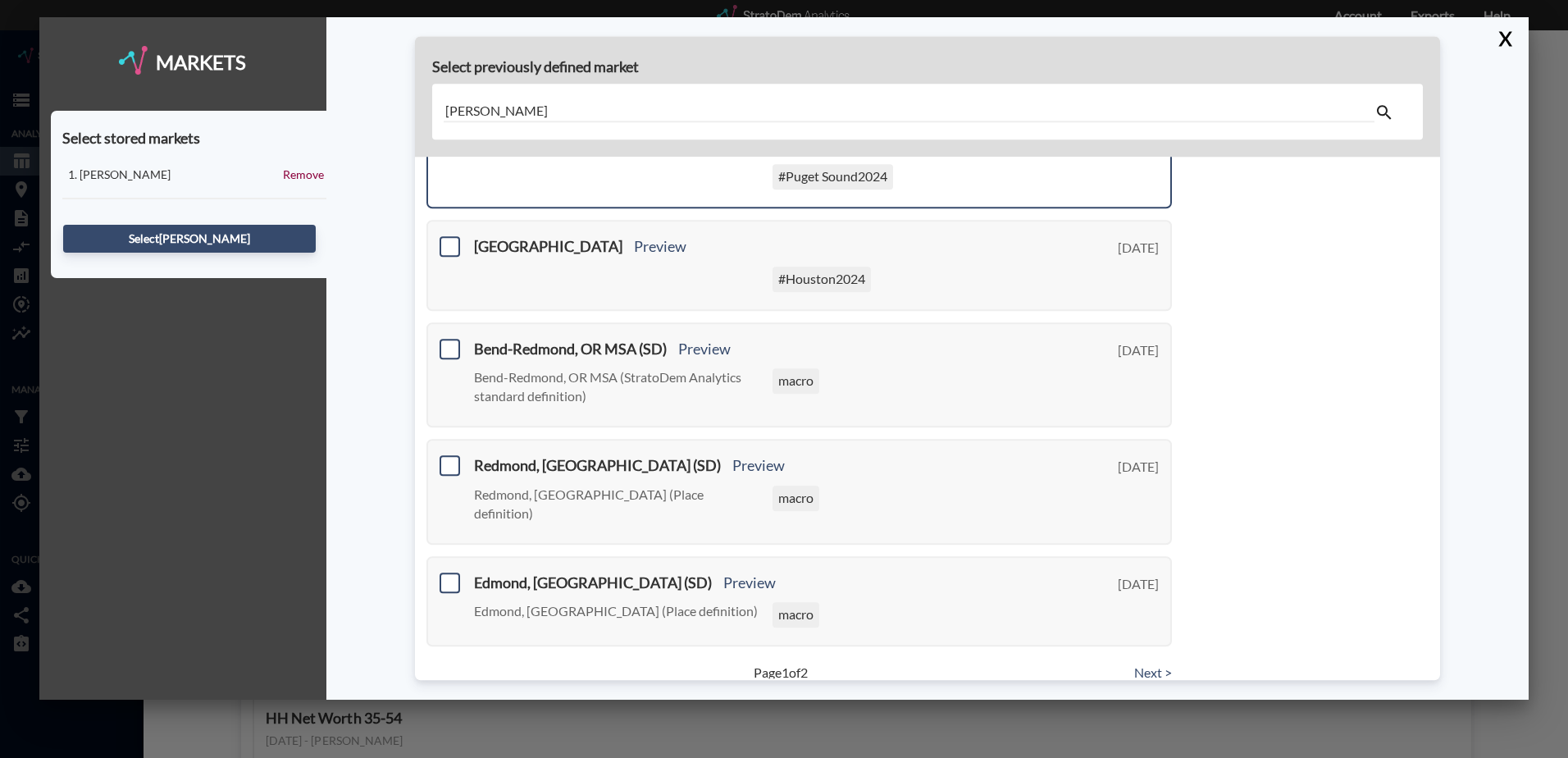
scroll to position [603, 0]
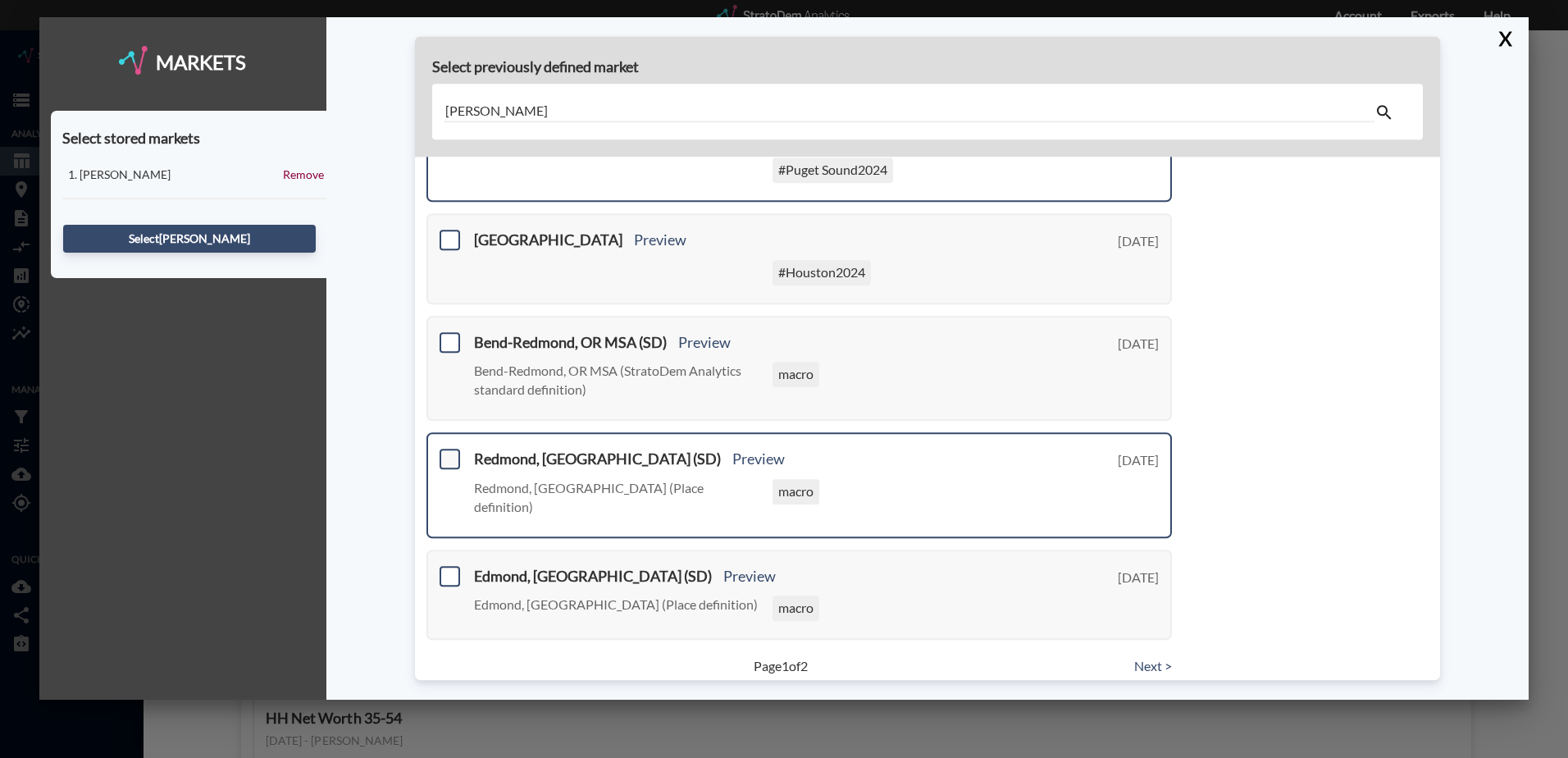
click at [452, 460] on span at bounding box center [449, 459] width 21 height 21
click at [448, 452] on input "checkbox" at bounding box center [448, 452] width 0 height 0
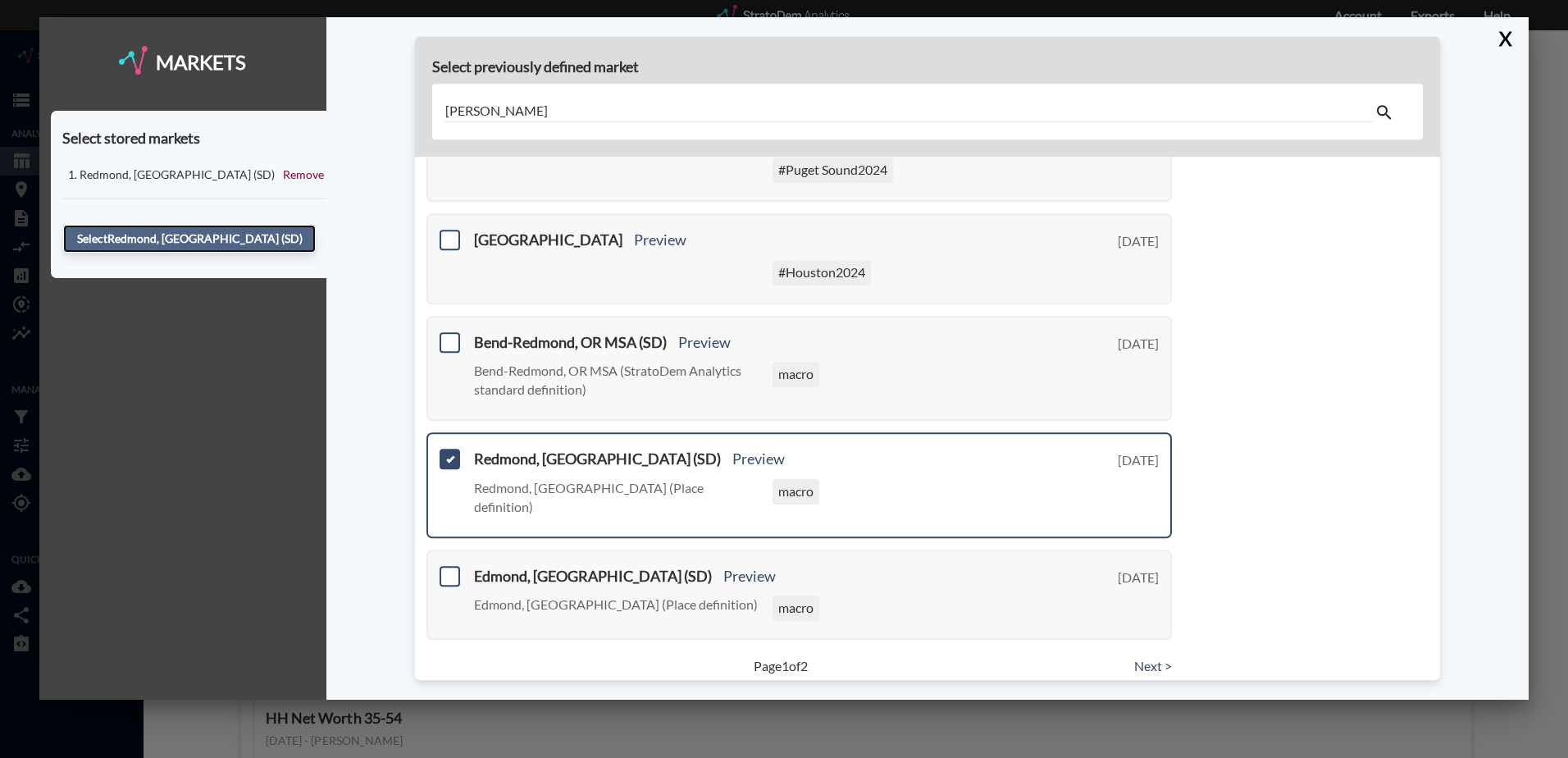
click at [236, 232] on button "Select Redmond, WA (SD)" at bounding box center [189, 239] width 253 height 28
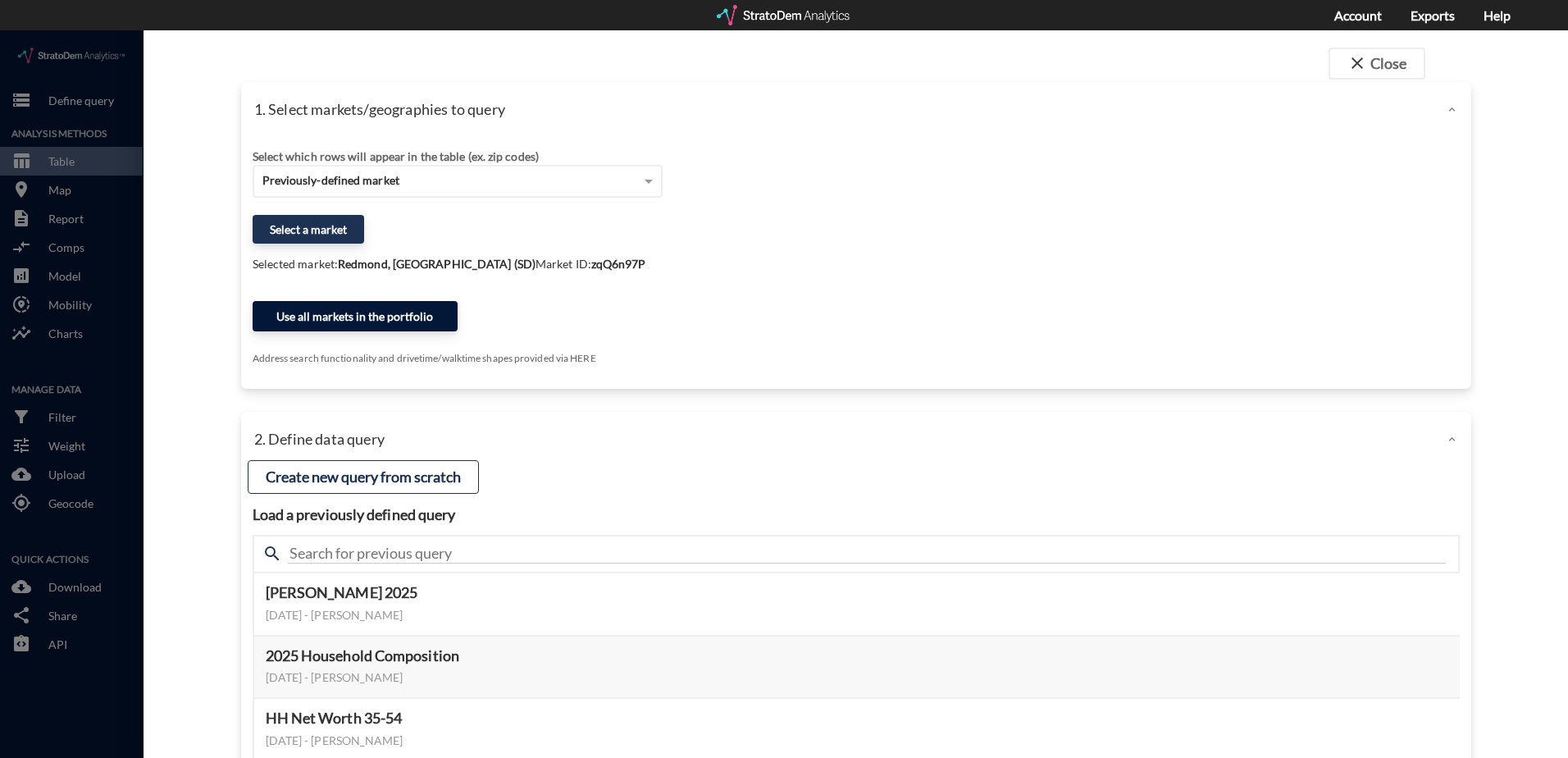
click button "Use all markets in the portfolio"
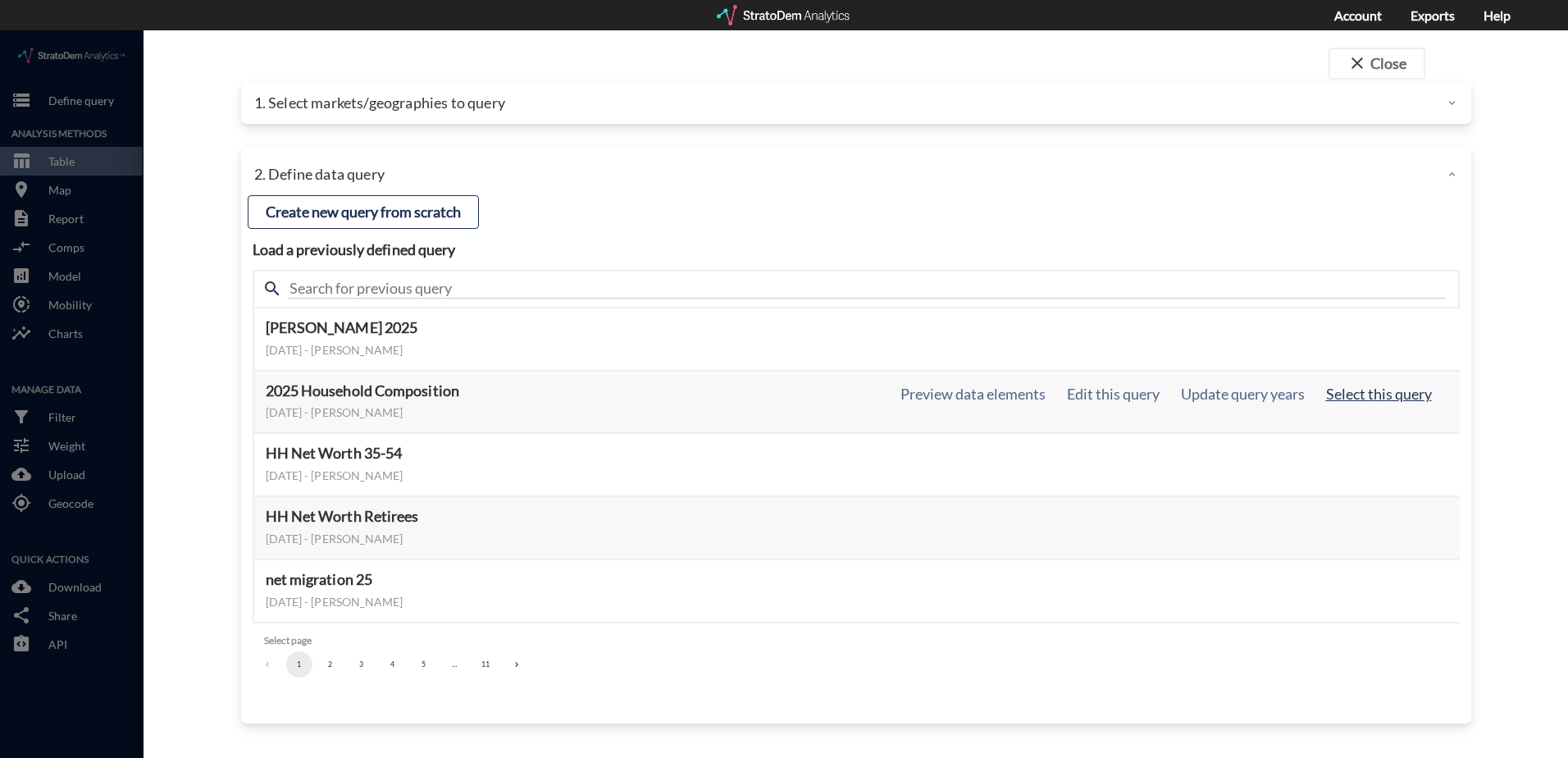
click button "Select this query"
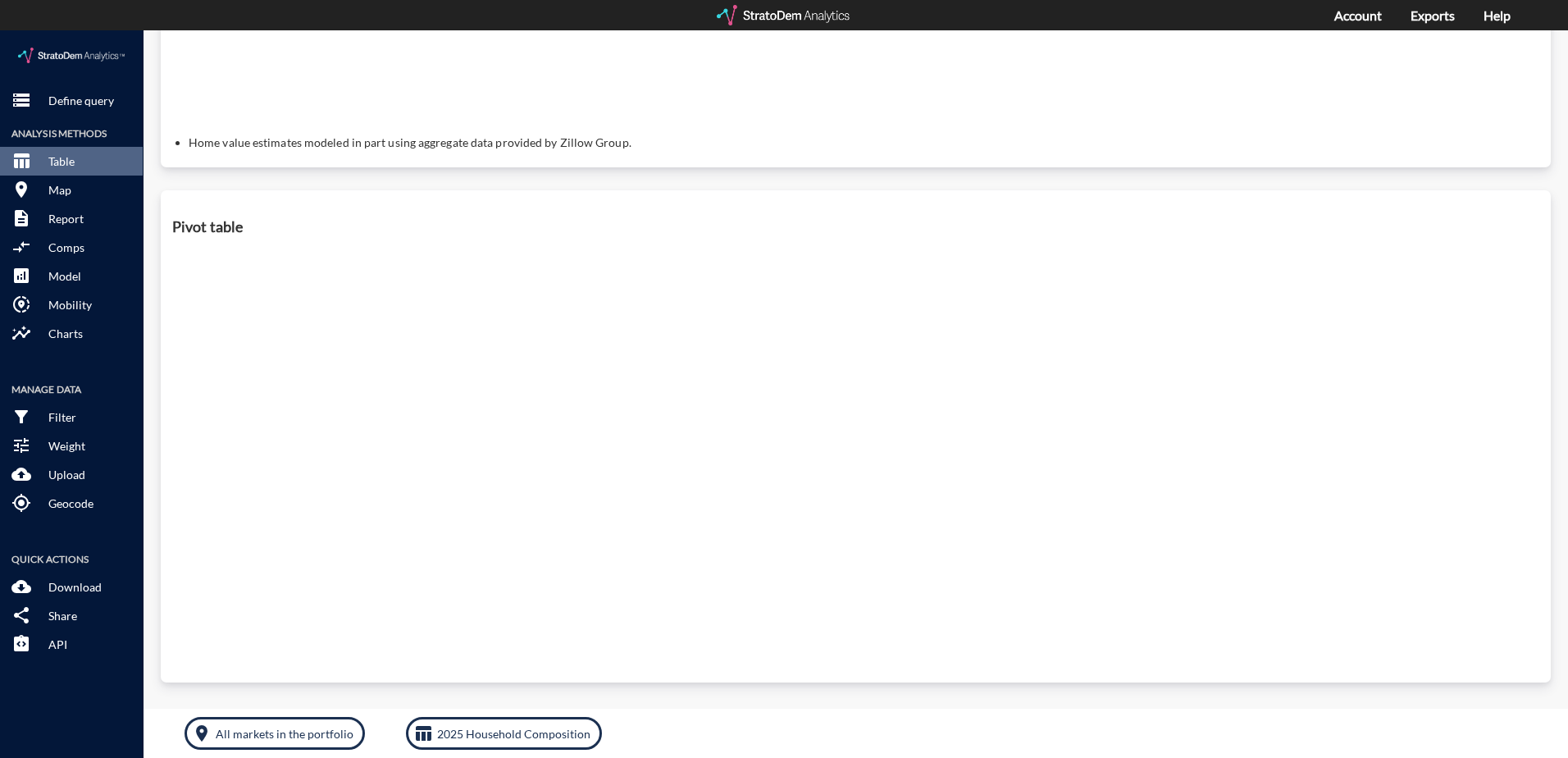
scroll to position [641, 0]
click p "All markets in the portfolio"
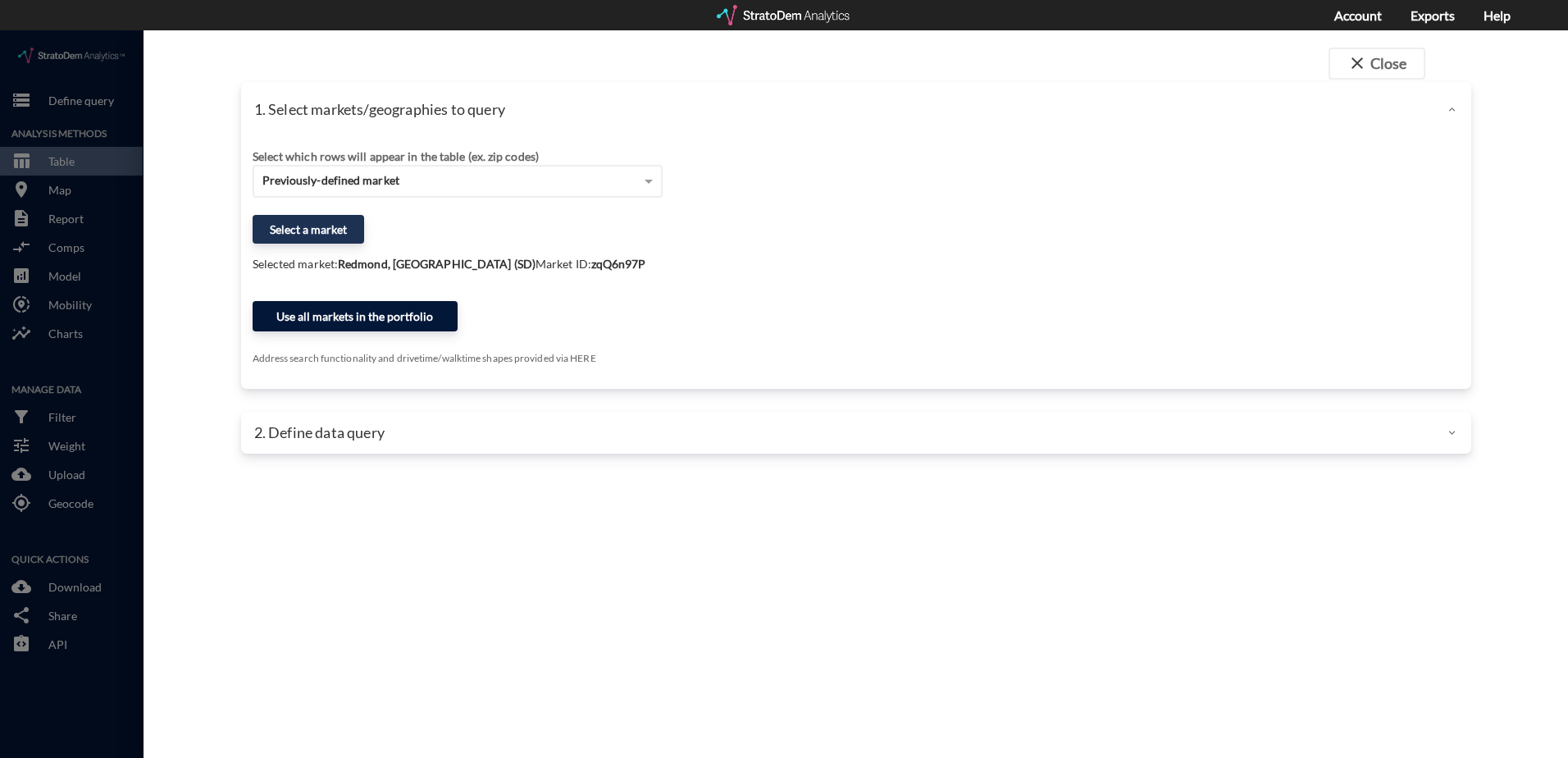
click button "Use all markets in the portfolio"
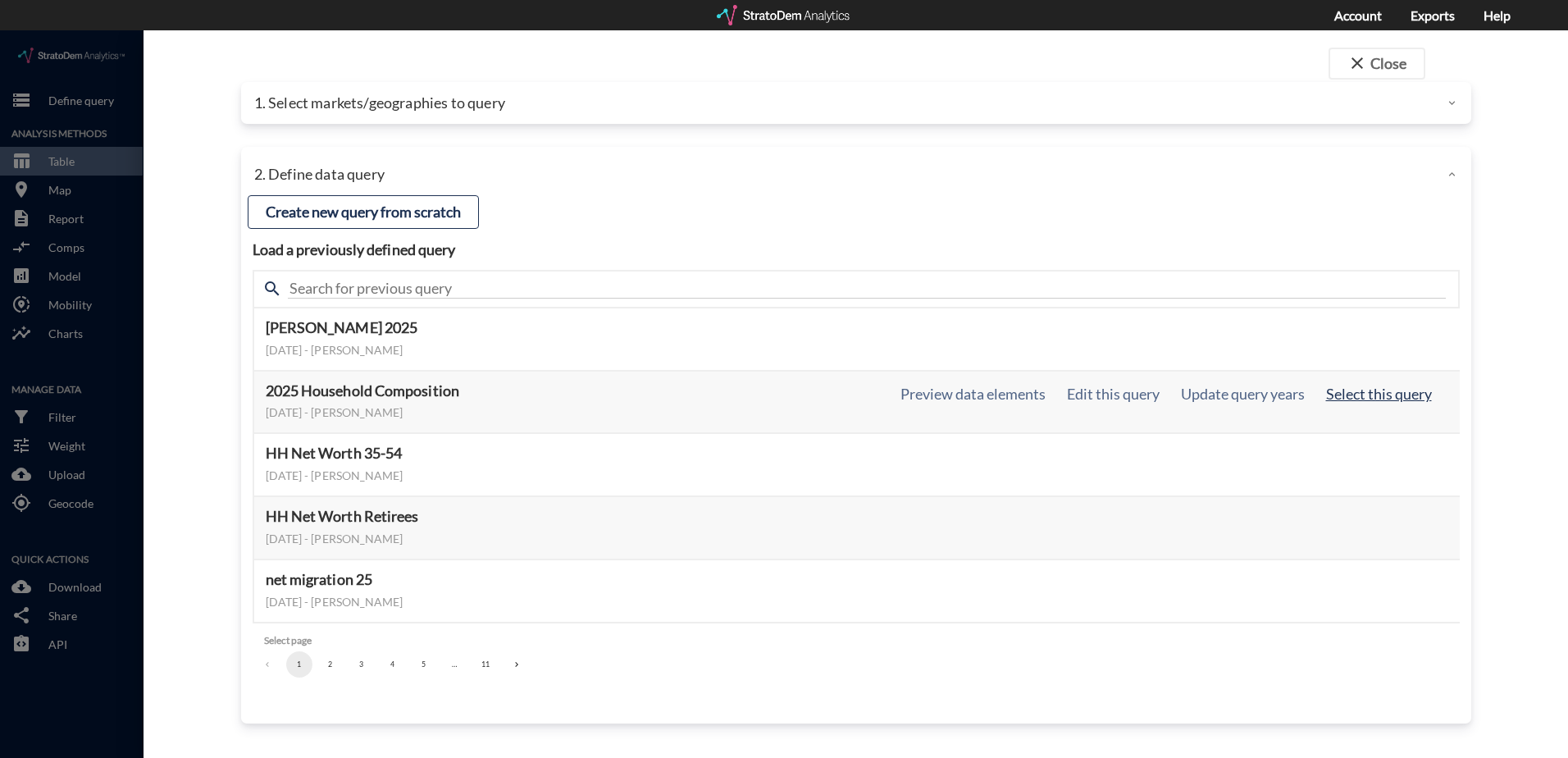
click button "Select this query"
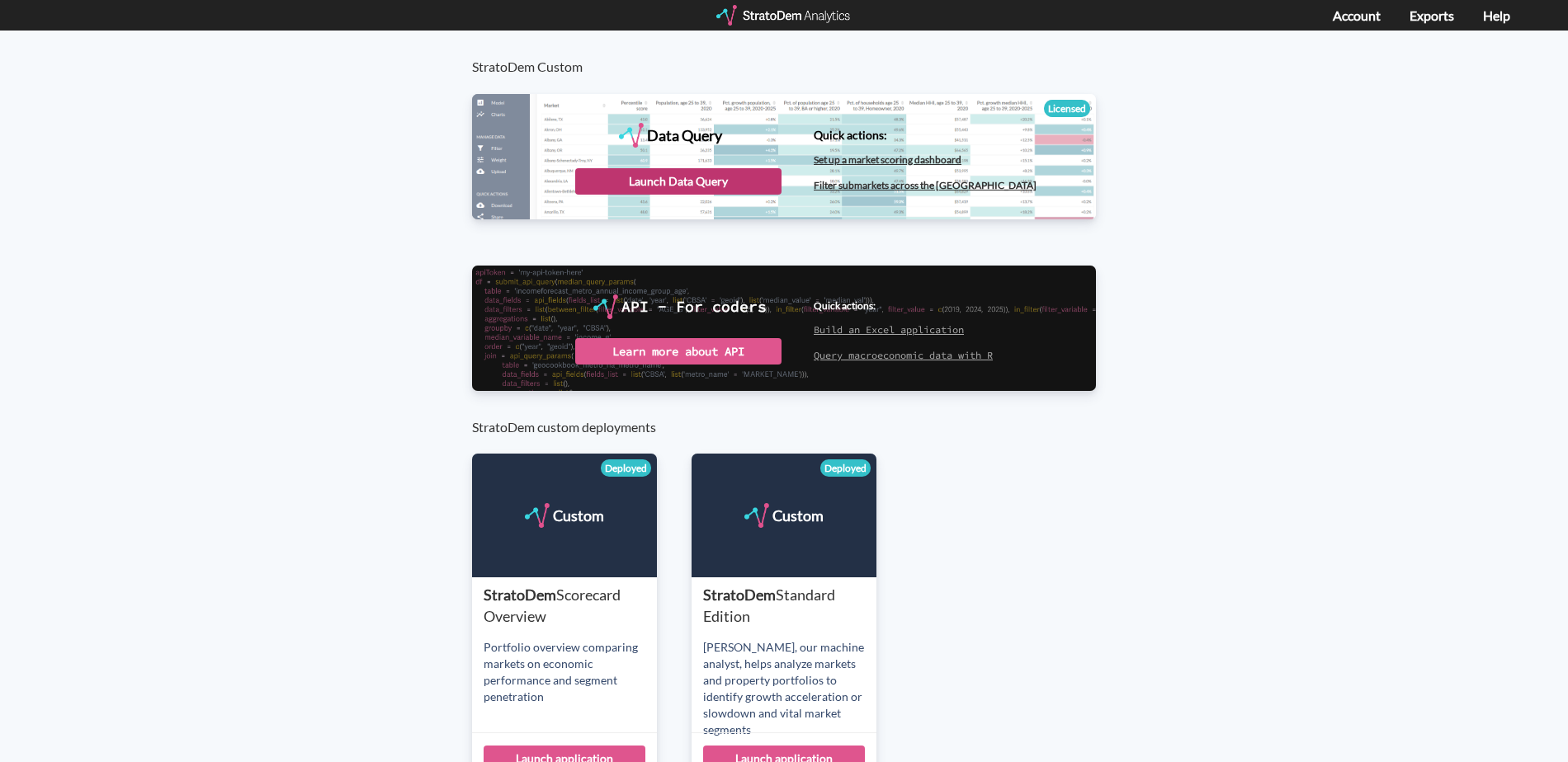
click at [681, 177] on div "Launch Data Query" at bounding box center [678, 182] width 206 height 27
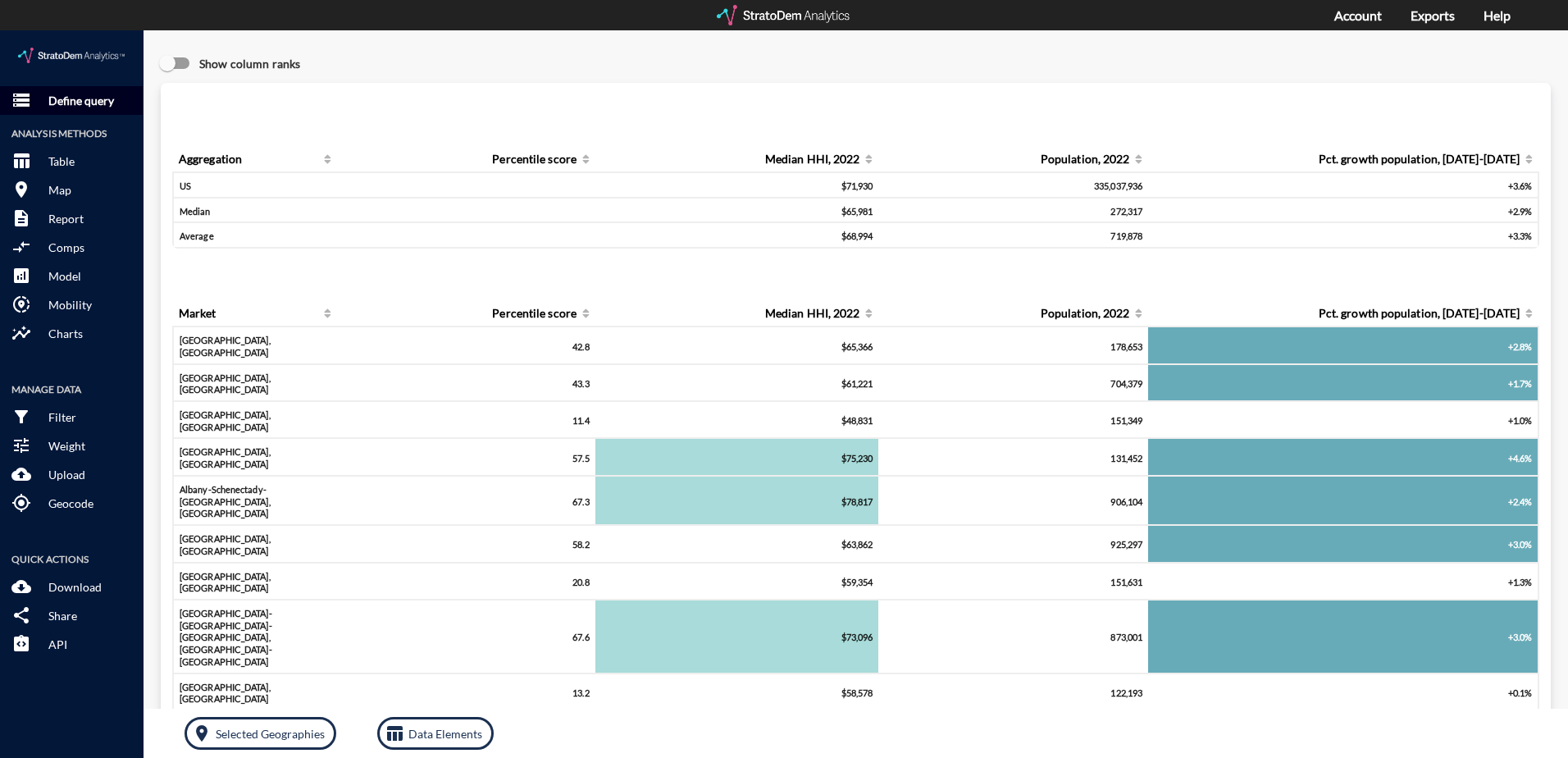
click p "Define query"
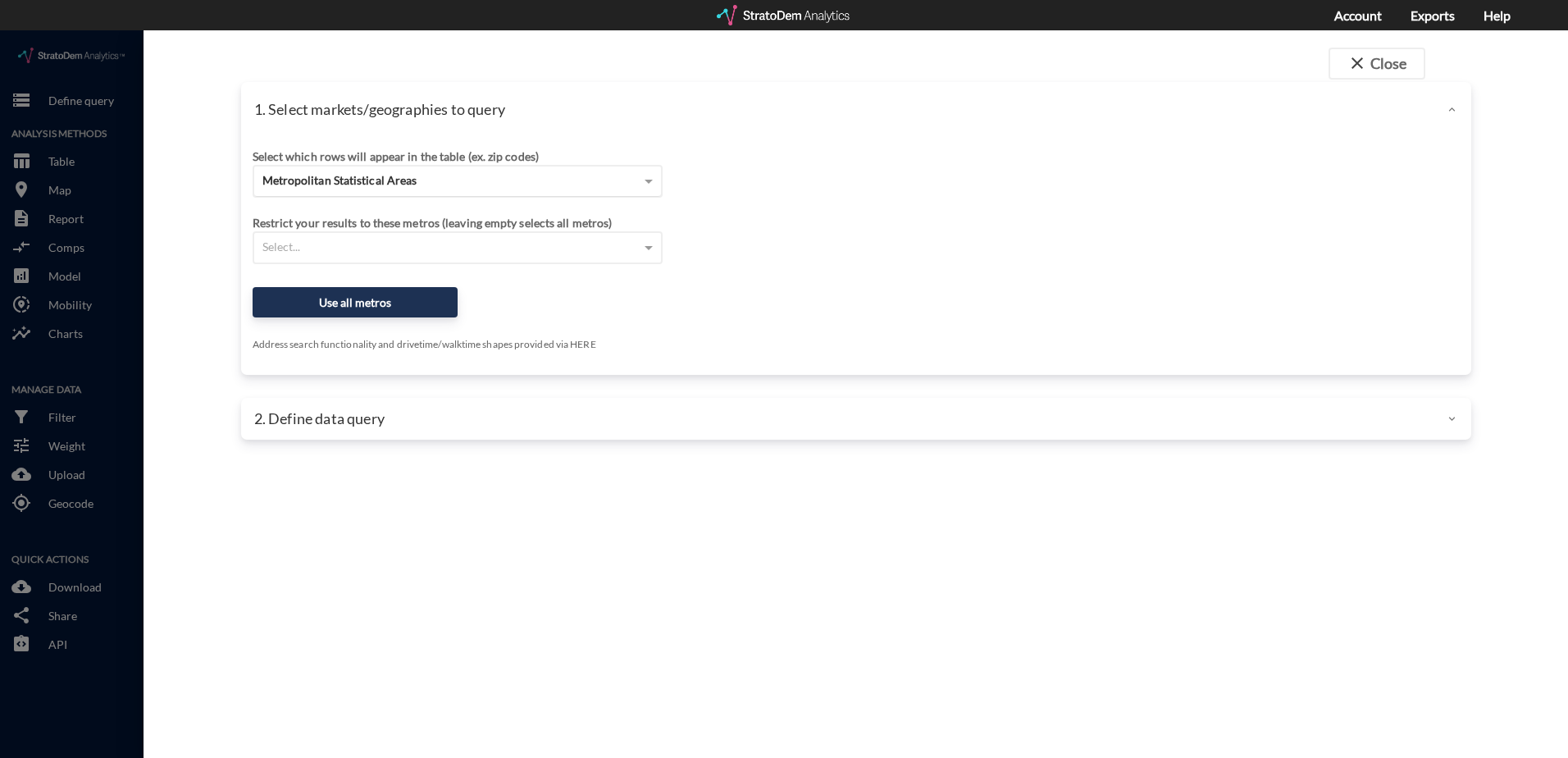
click span "Metropolitan Statistical Areas"
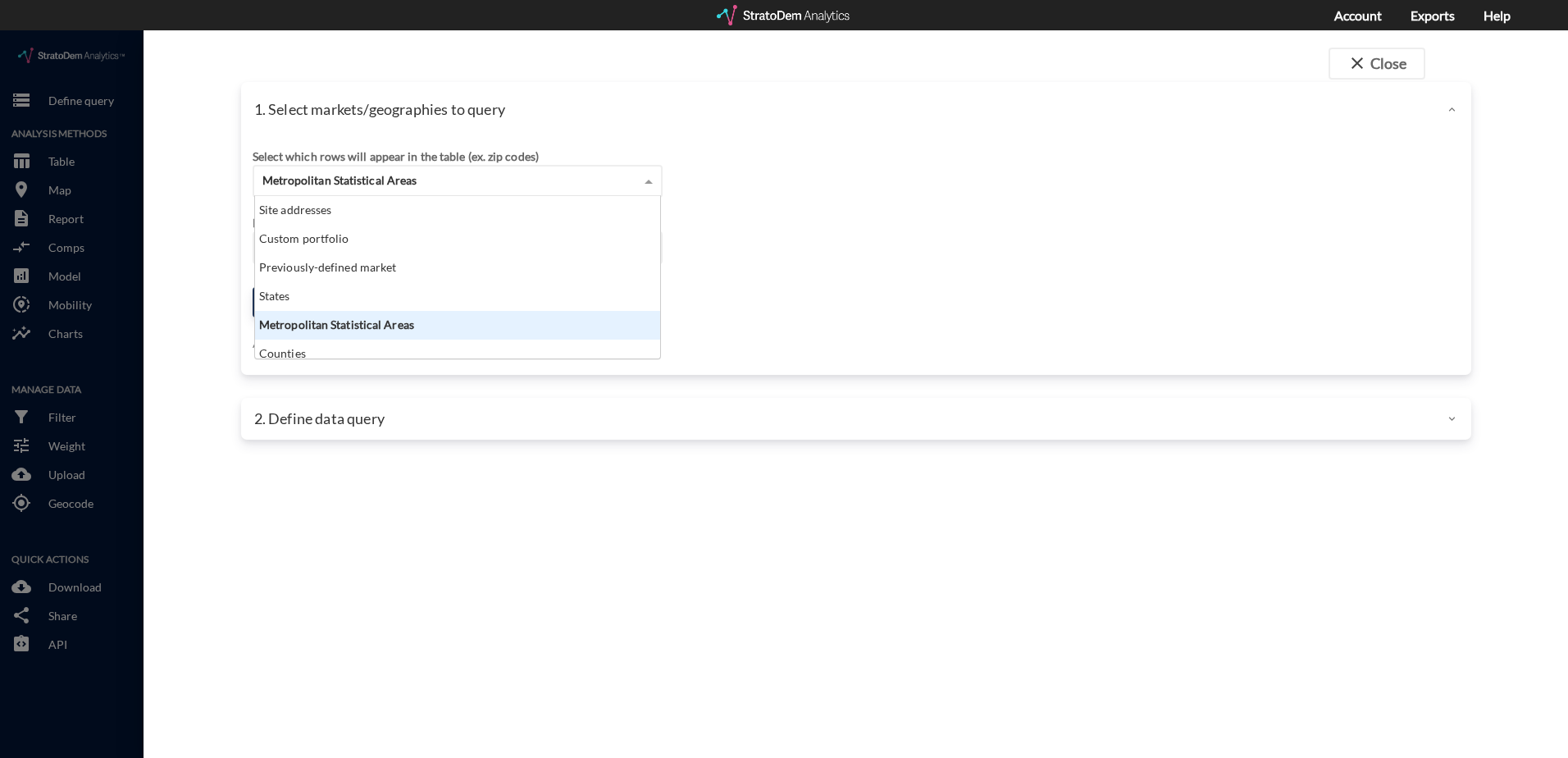
scroll to position [150, 395]
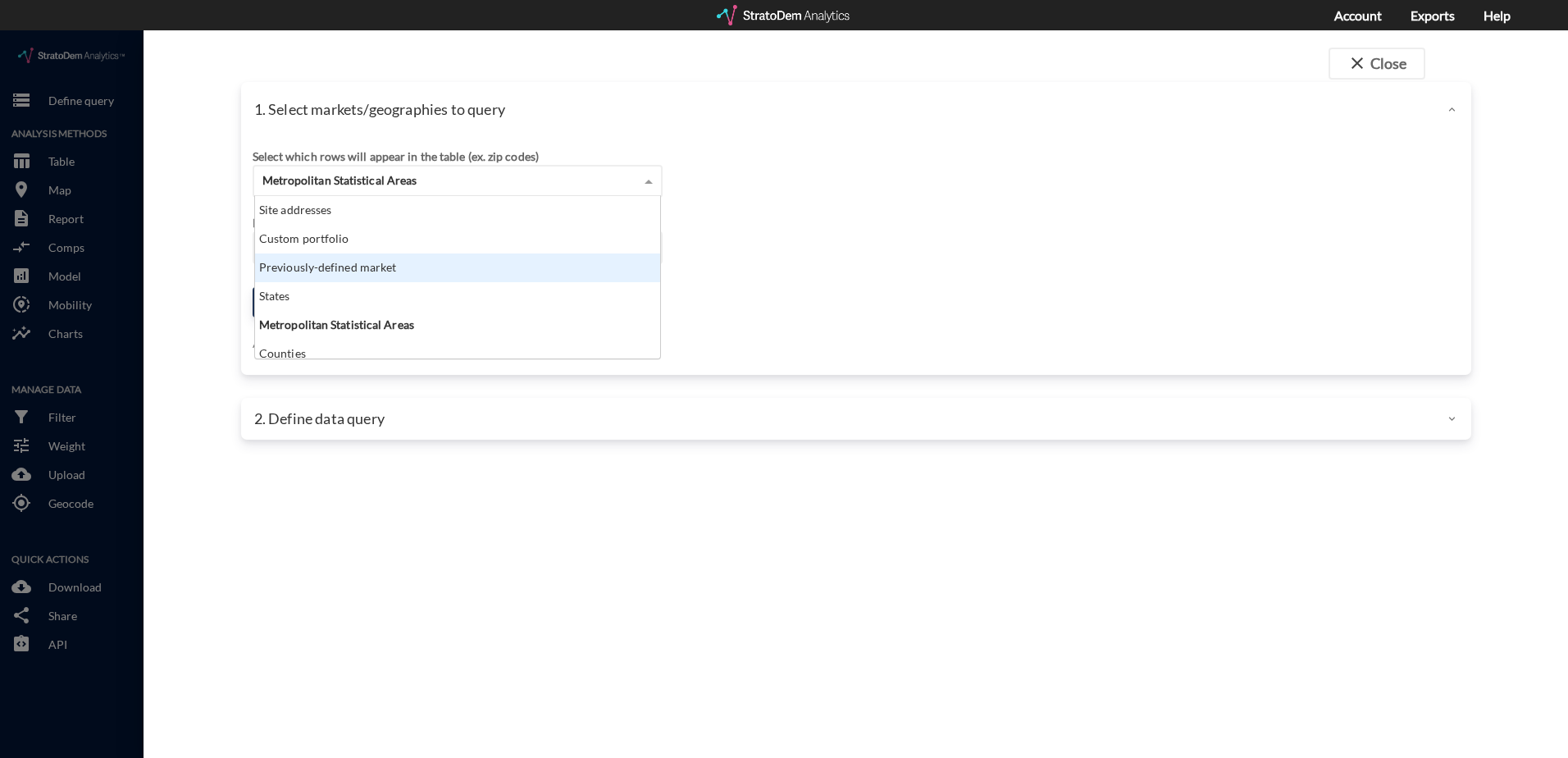
click div "Previously-defined market"
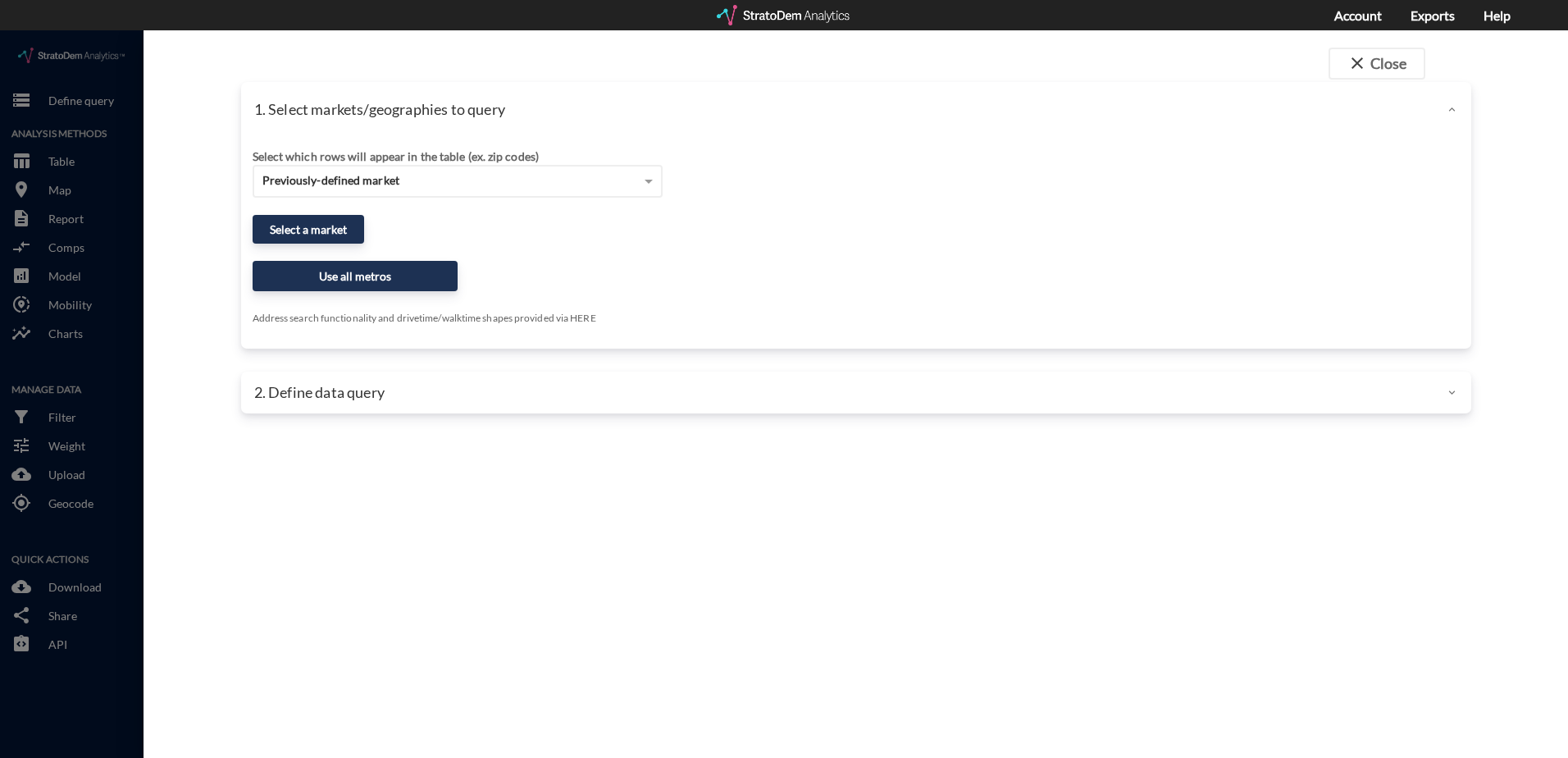
click div "Select which rows will appear in the table (ex. zip codes) Previously-defined m…"
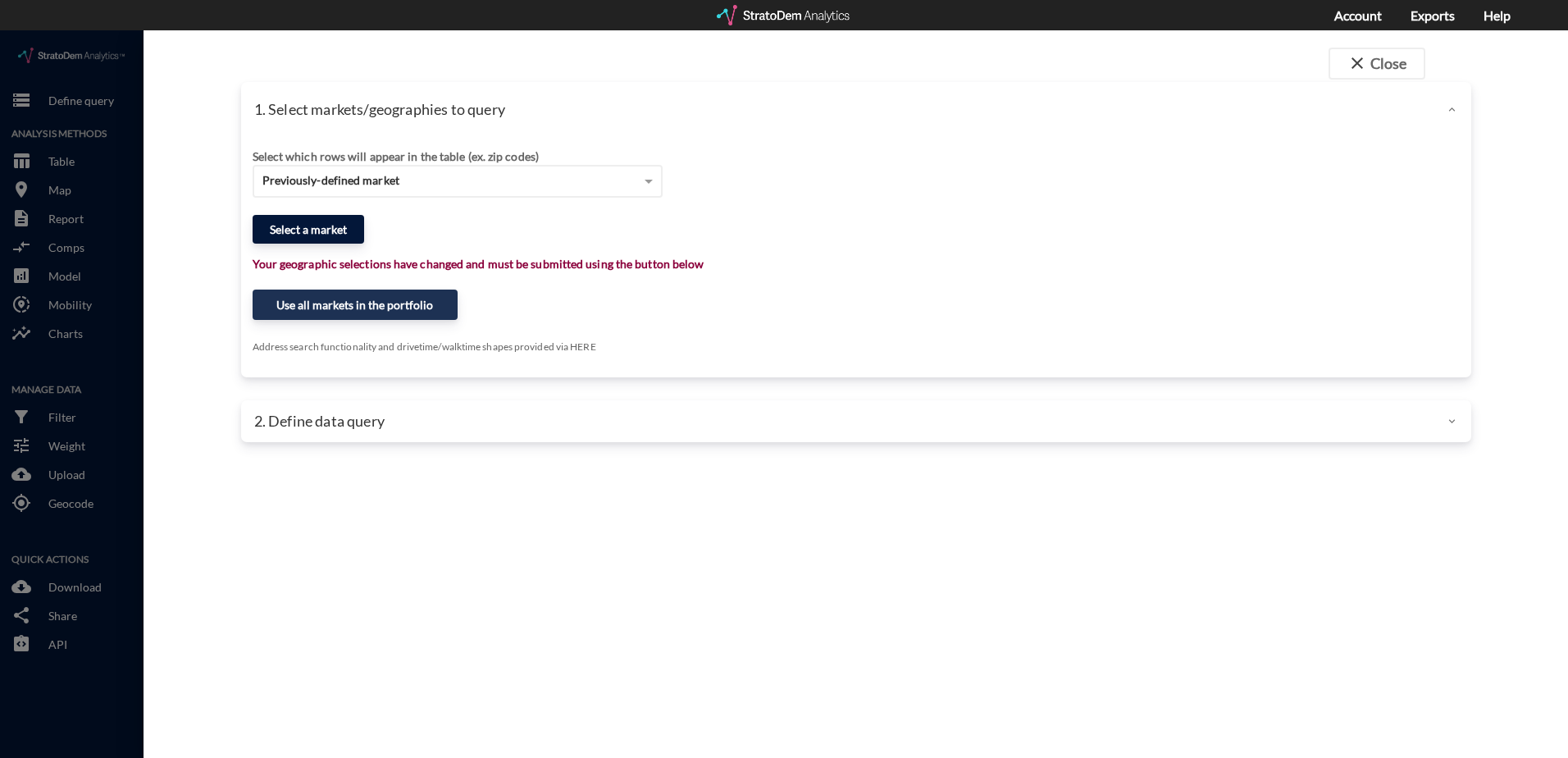
click button "Select a market"
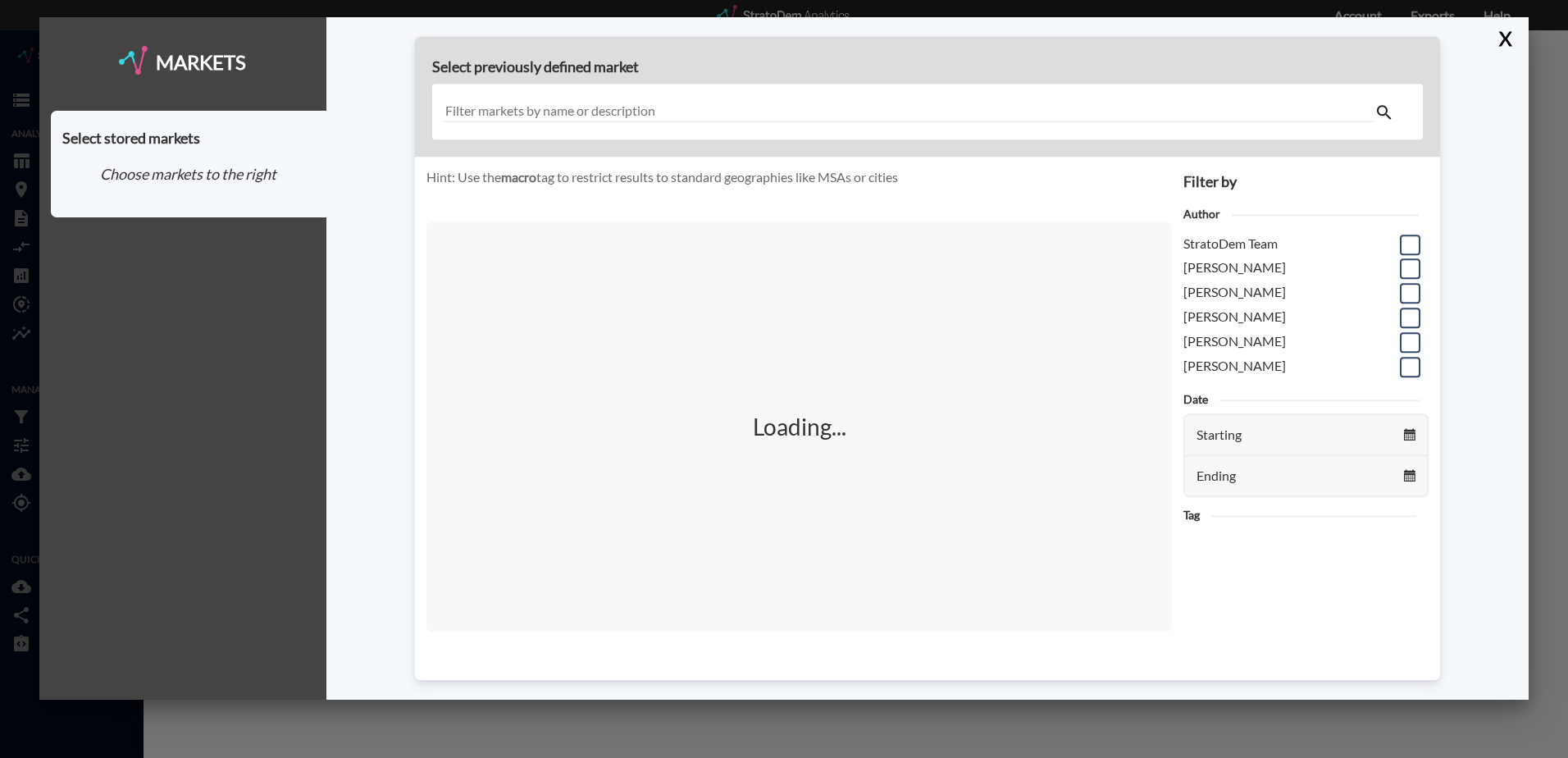
click at [563, 112] on input "text" at bounding box center [909, 112] width 931 height 22
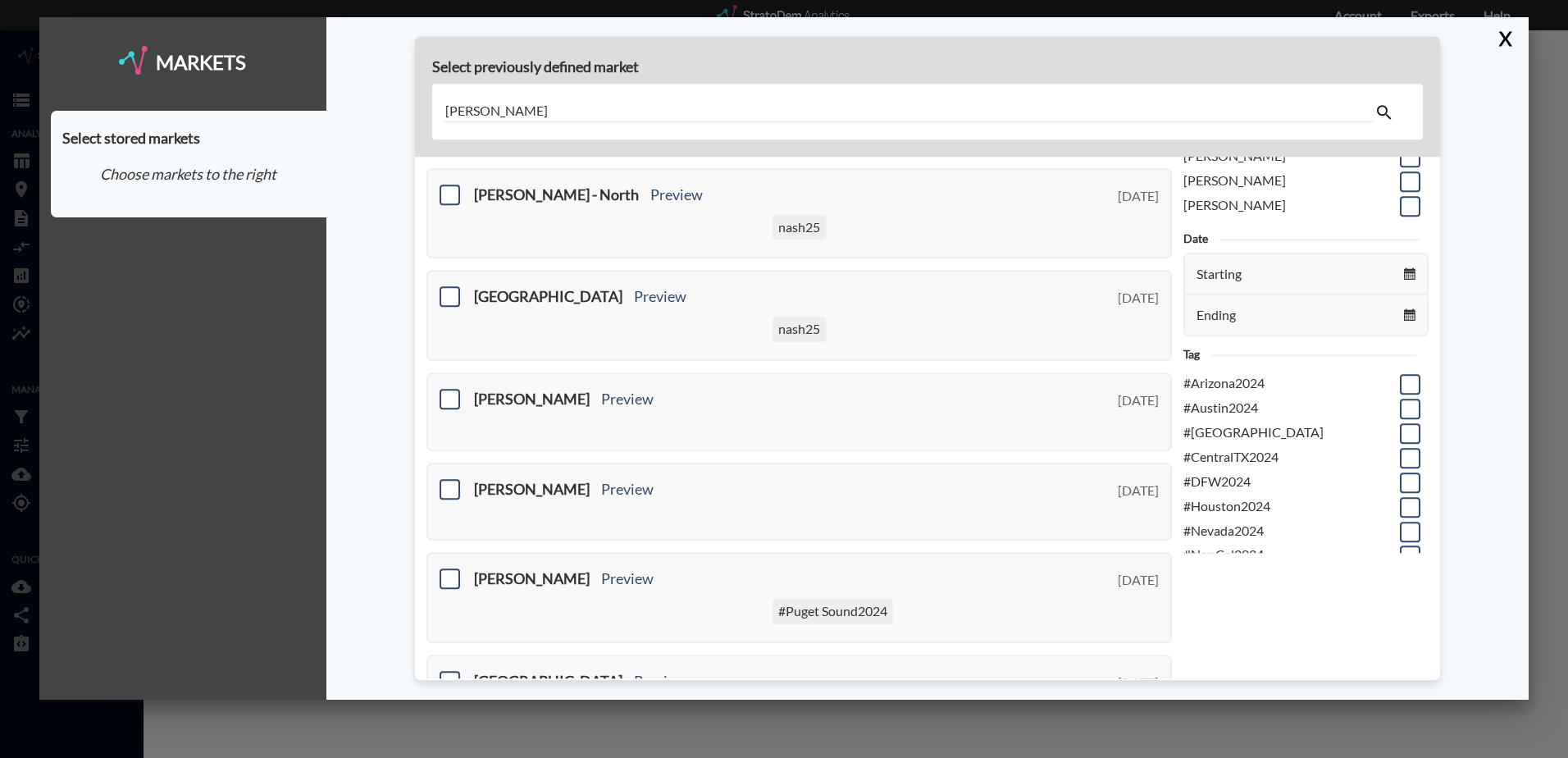
scroll to position [164, 0]
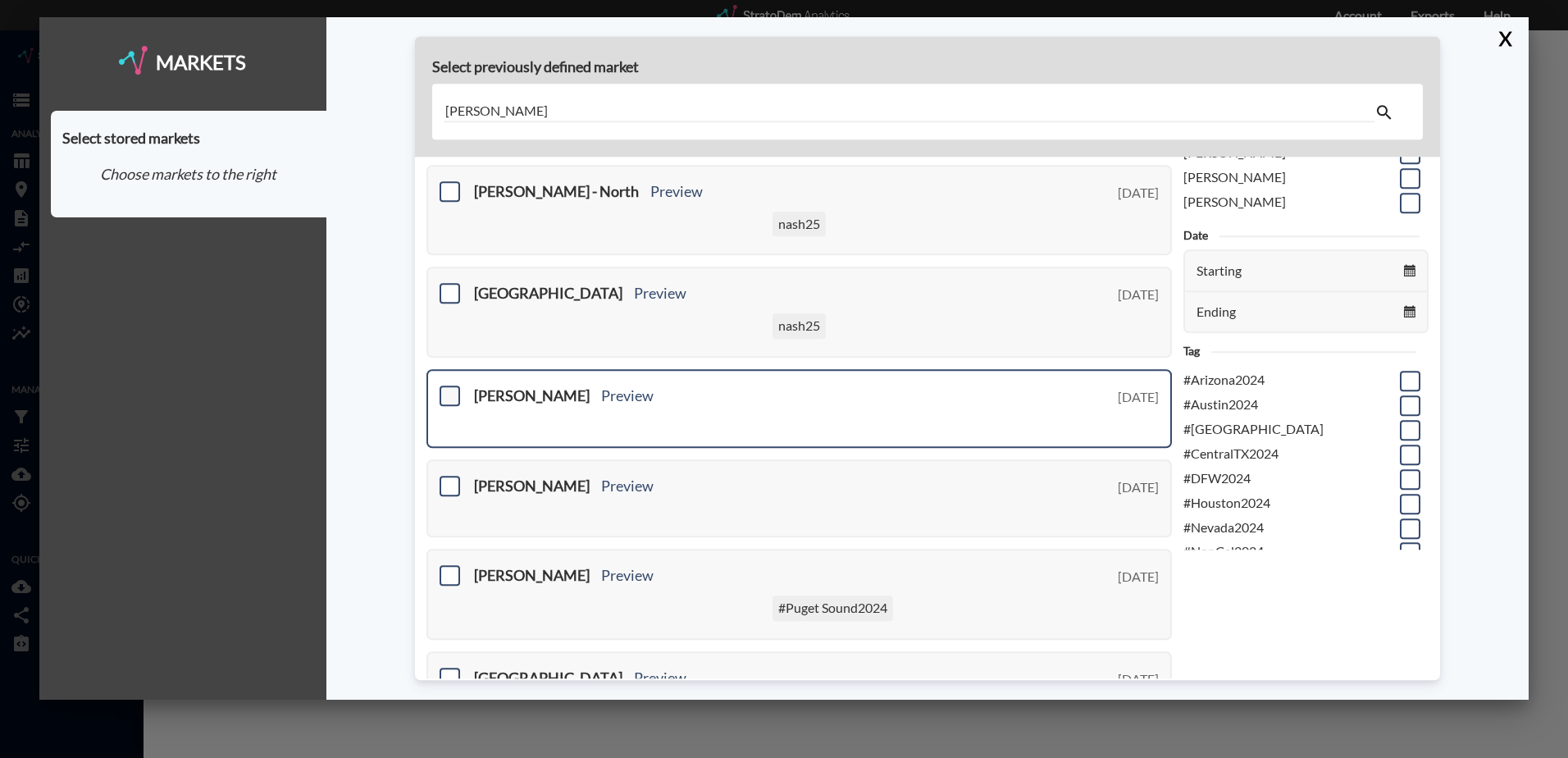
type input "[PERSON_NAME]"
click at [452, 397] on span at bounding box center [449, 396] width 21 height 21
click at [448, 389] on input "checkbox" at bounding box center [448, 389] width 0 height 0
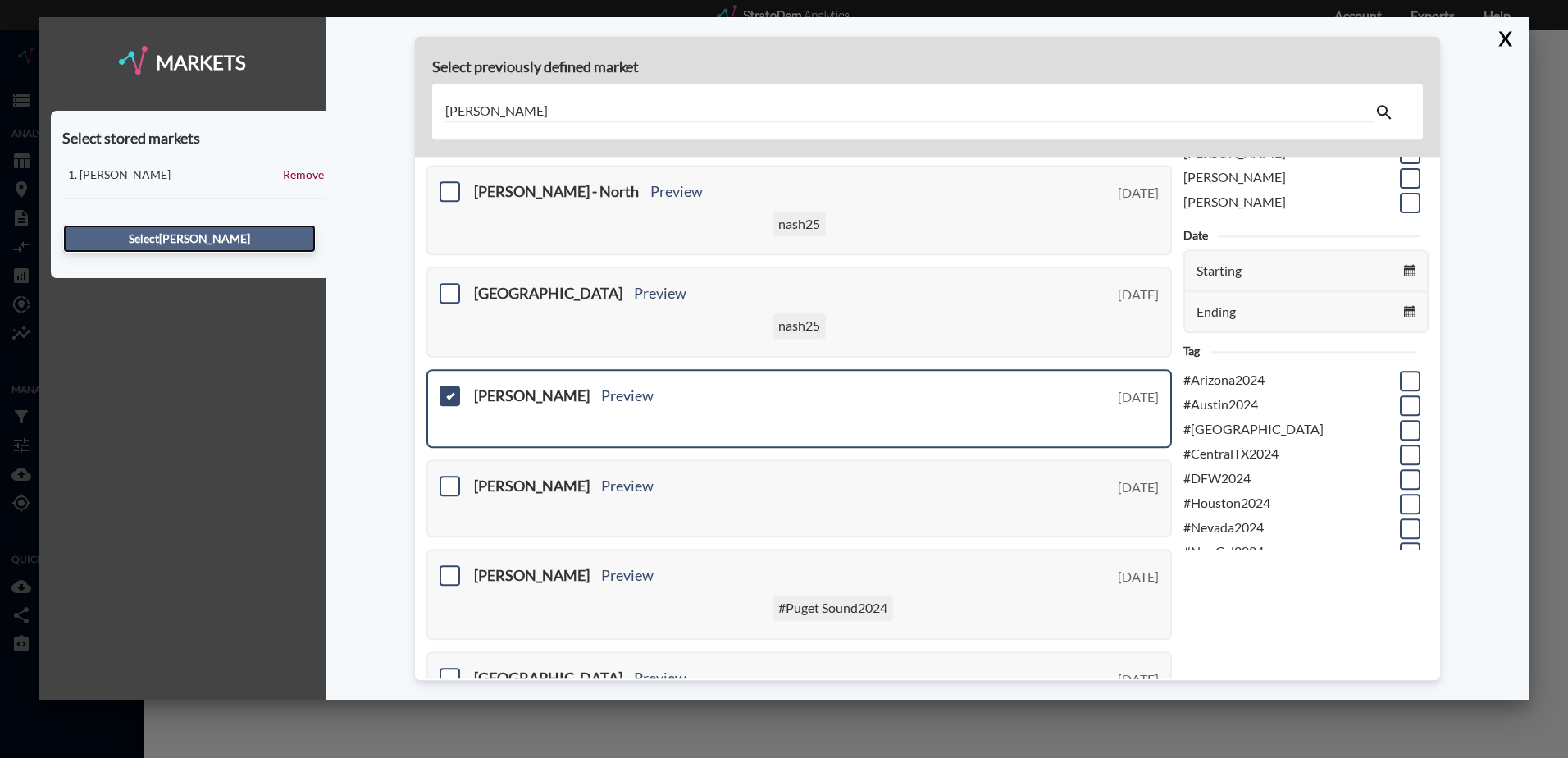
click at [207, 236] on button "Select [PERSON_NAME]" at bounding box center [189, 239] width 253 height 28
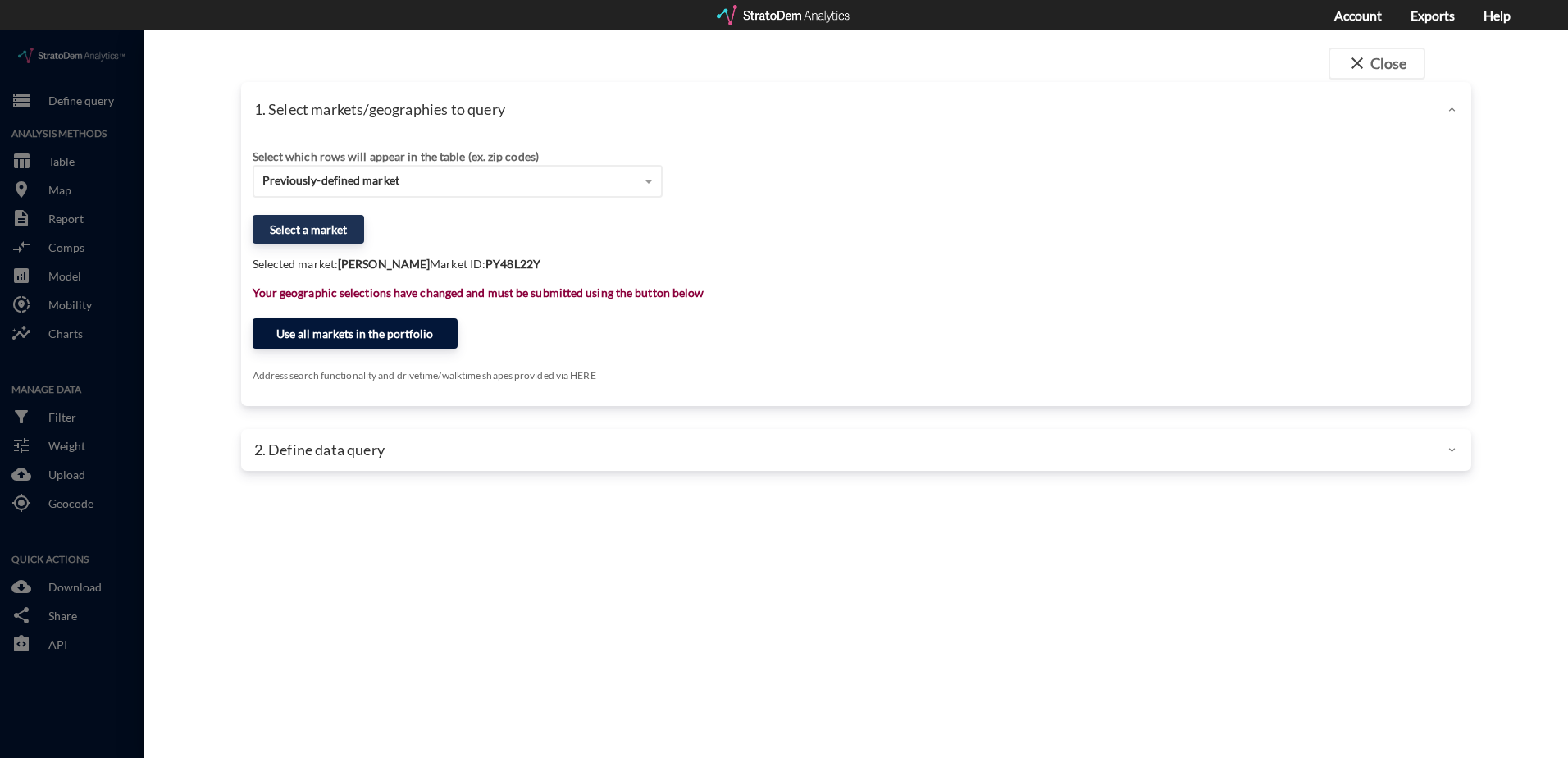
click button "Use all markets in the portfolio"
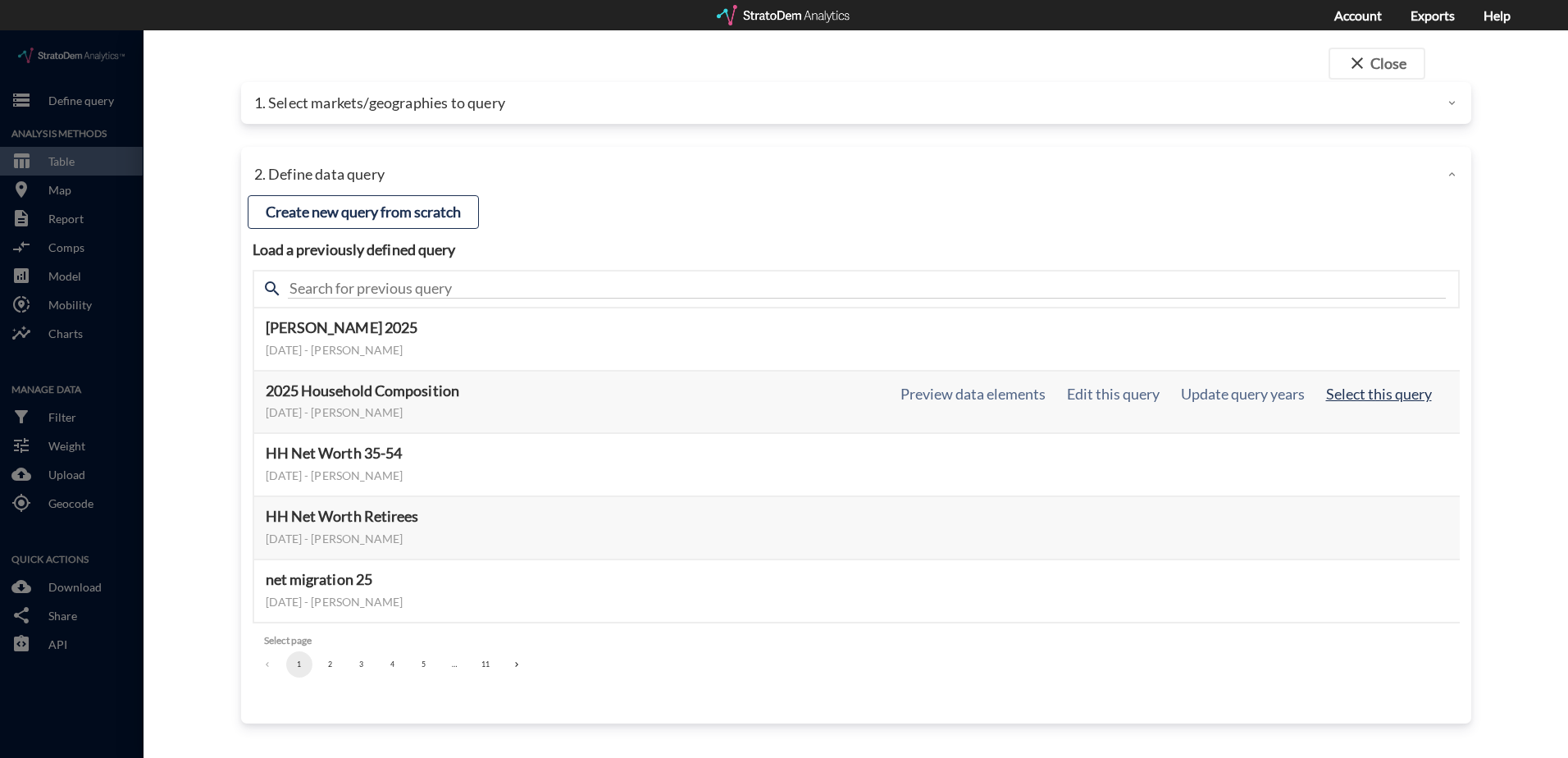
click button "Select this query"
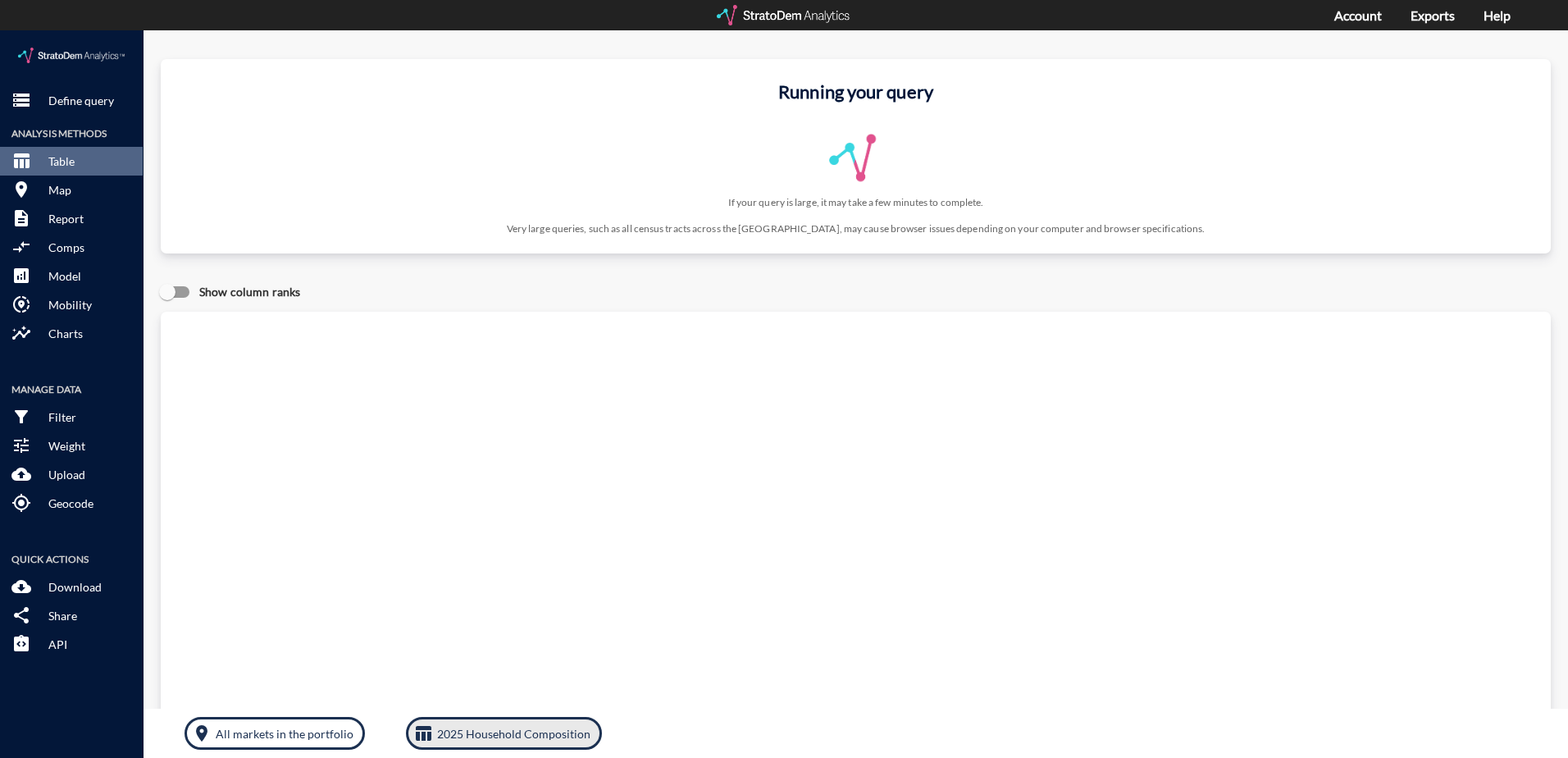
click p "2025 Household Composition"
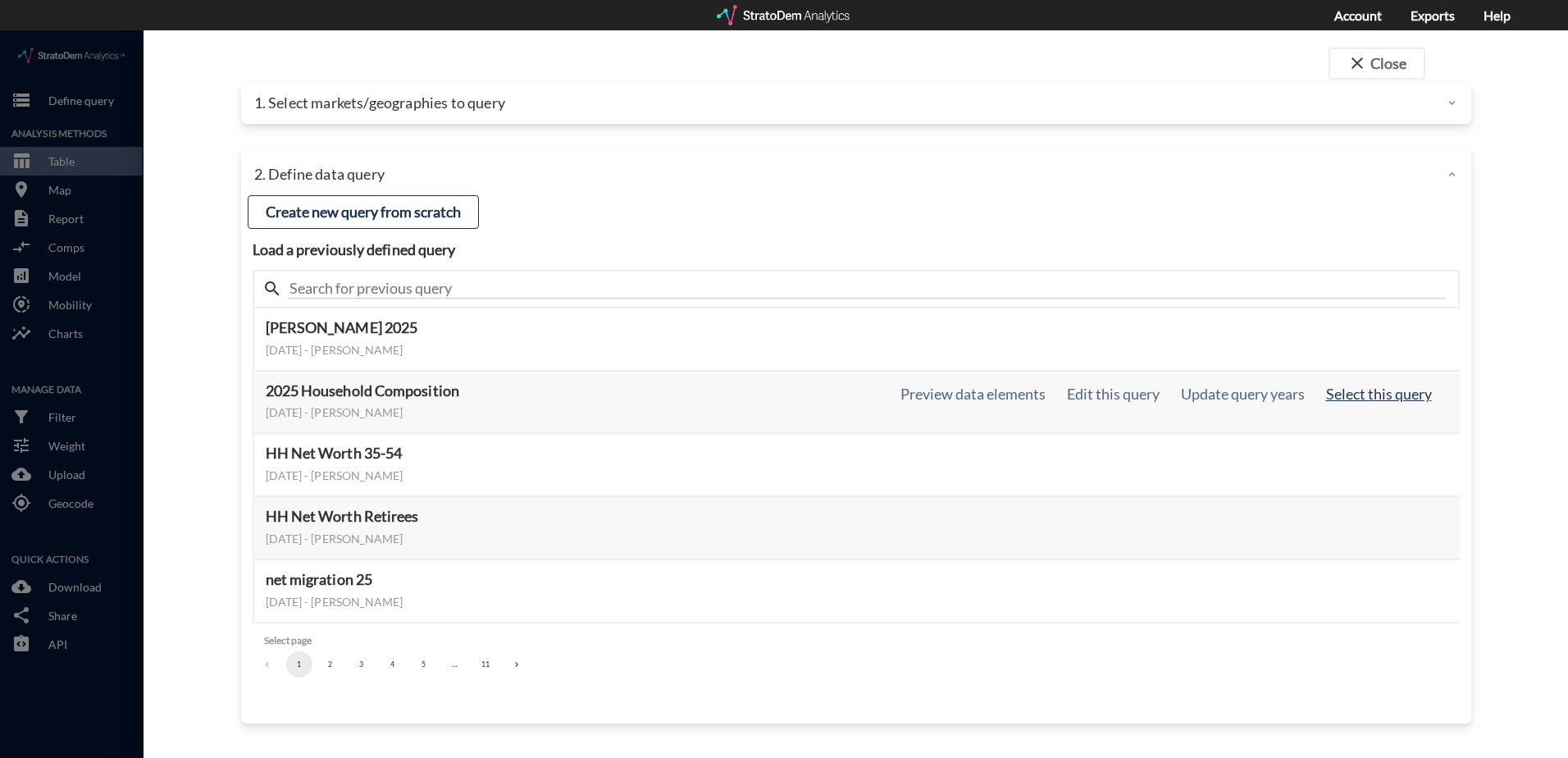
click button "Select this query"
